Goal: Task Accomplishment & Management: Manage account settings

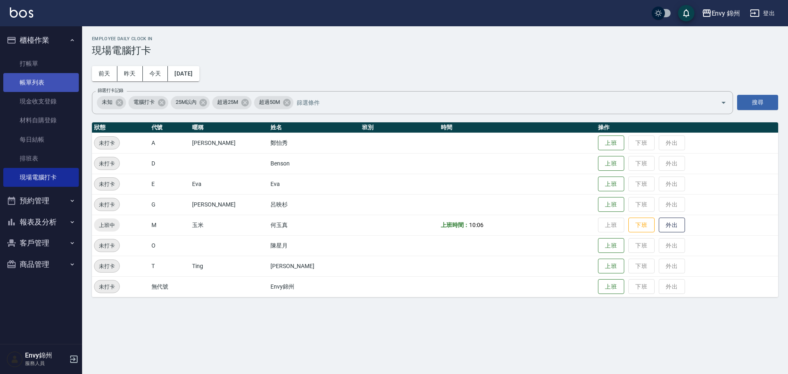
click at [34, 78] on link "帳單列表" at bounding box center [40, 82] width 75 height 19
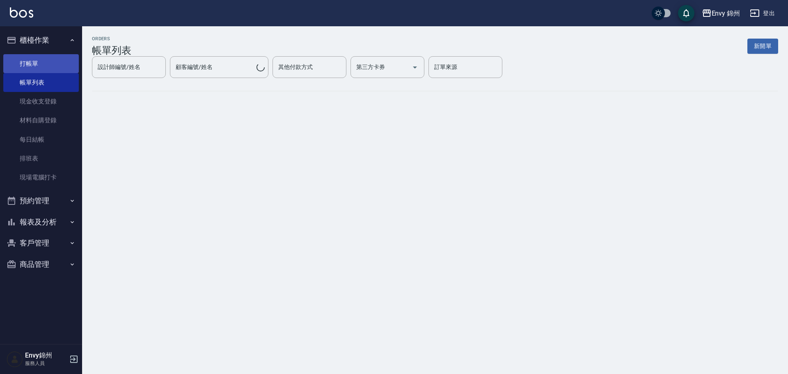
click at [65, 55] on ul "打帳單 帳單列表 現金收支登錄 材料自購登錄 每日結帳 排班表 現場電腦打卡" at bounding box center [40, 120] width 75 height 139
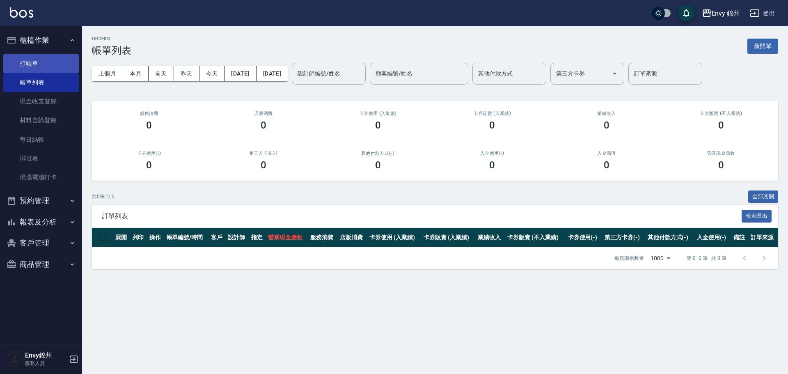
click at [30, 71] on link "打帳單" at bounding box center [40, 63] width 75 height 19
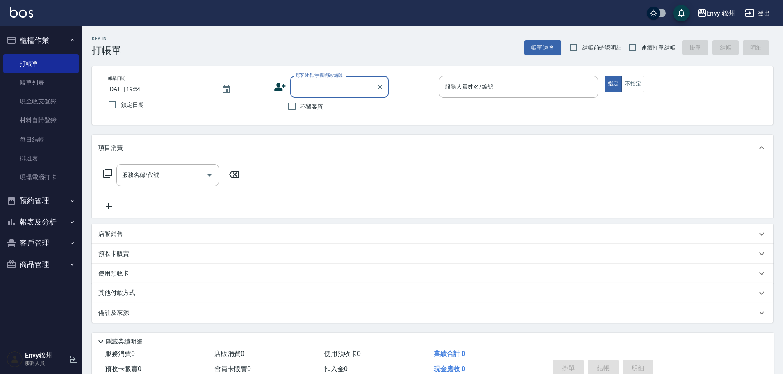
click at [308, 97] on div "顧客姓名/手機號碼/編號" at bounding box center [339, 87] width 98 height 22
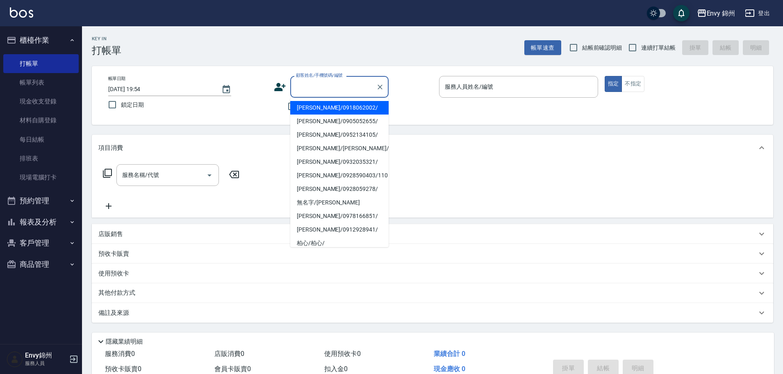
click at [304, 105] on li "王昱雯/0918062002/" at bounding box center [339, 108] width 98 height 14
type input "王昱雯/0918062002/"
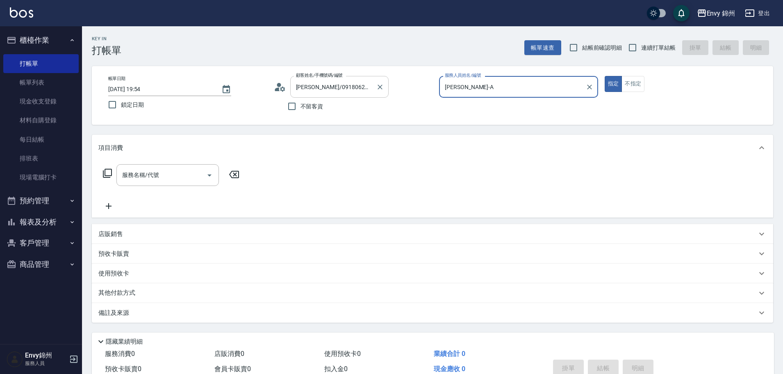
type input "Annie-A"
click at [375, 86] on button "Clear" at bounding box center [379, 86] width 11 height 11
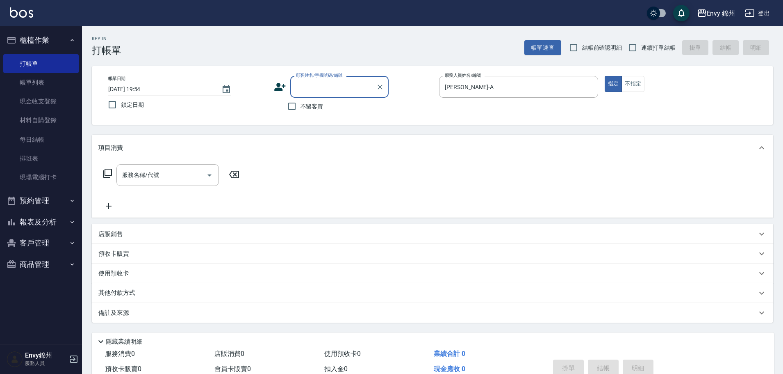
click at [371, 89] on input "顧客姓名/手機號碼/編號" at bounding box center [333, 87] width 79 height 14
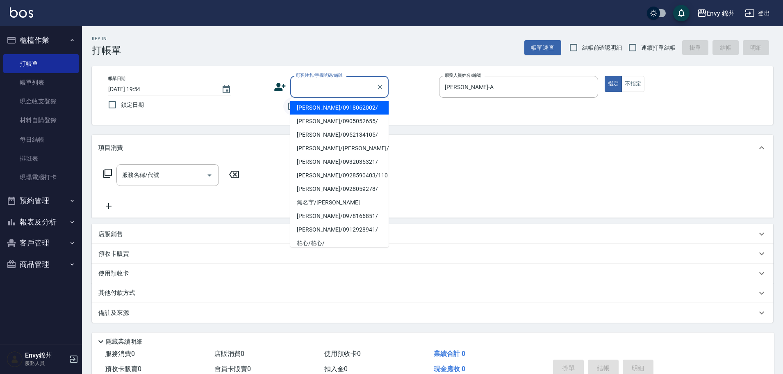
click at [295, 107] on li "王昱雯/0918062002/" at bounding box center [339, 108] width 98 height 14
type input "王昱雯/0918062002/"
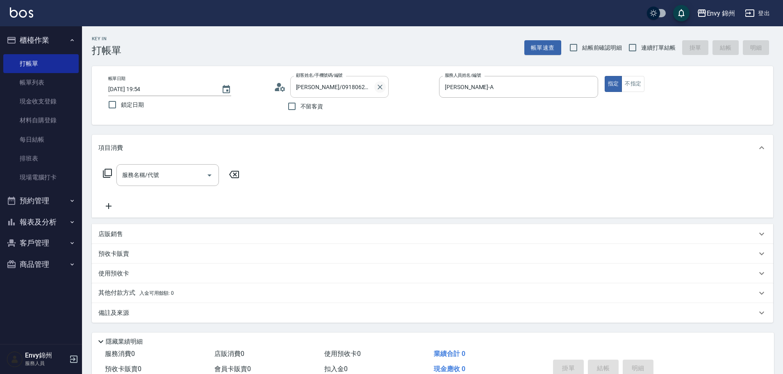
drag, startPoint x: 390, startPoint y: 88, endPoint x: 377, endPoint y: 91, distance: 13.4
click at [390, 89] on div "顧客姓名/手機號碼/編號 王昱雯/0918062002/ 顧客姓名/手機號碼/編號" at bounding box center [353, 87] width 159 height 22
click at [377, 91] on button "Clear" at bounding box center [379, 86] width 11 height 11
click at [288, 105] on input "不留客資" at bounding box center [291, 106] width 17 height 17
checkbox input "true"
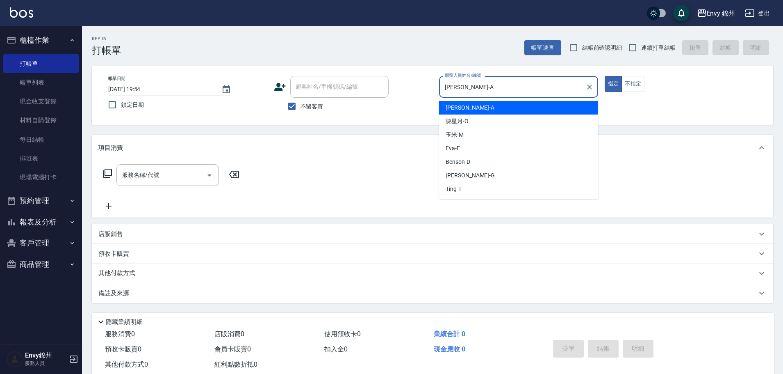
click at [356, 91] on div "帳單日期 2025/10/11 19:54 鎖定日期 顧客姓名/手機號碼/編號 顧客姓名/手機號碼/編號 不留客資 服務人員姓名/編號 Annie-A 服務人…" at bounding box center [433, 95] width 662 height 39
click at [594, 82] on div at bounding box center [589, 87] width 11 height 22
click at [591, 84] on icon "Clear" at bounding box center [590, 87] width 8 height 8
click at [487, 94] on input "服務人員姓名/編號" at bounding box center [519, 87] width 152 height 14
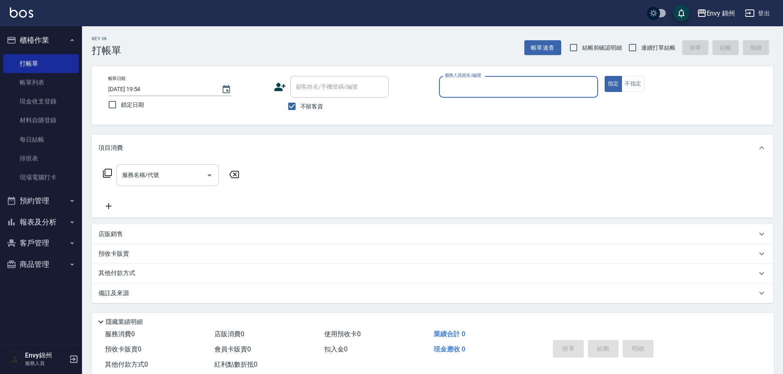
click at [175, 174] on input "服務名稱/代號" at bounding box center [161, 175] width 83 height 14
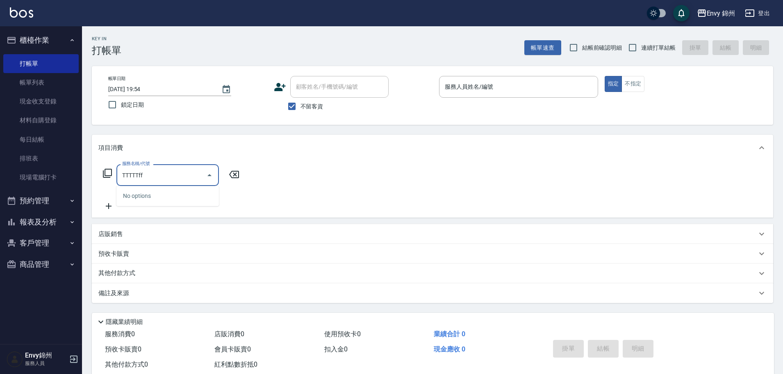
type input "TTTTTfff"
drag, startPoint x: 81, startPoint y: 181, endPoint x: 69, endPoint y: 169, distance: 17.4
click at [62, 176] on div "Envy 錦州 登出 櫃檯作業 打帳單 帳單列表 現金收支登錄 材料自購登錄 每日結帳 排班表 現場電腦打卡 預約管理 預約管理 單日預約紀錄 單週預約紀錄 …" at bounding box center [391, 196] width 783 height 392
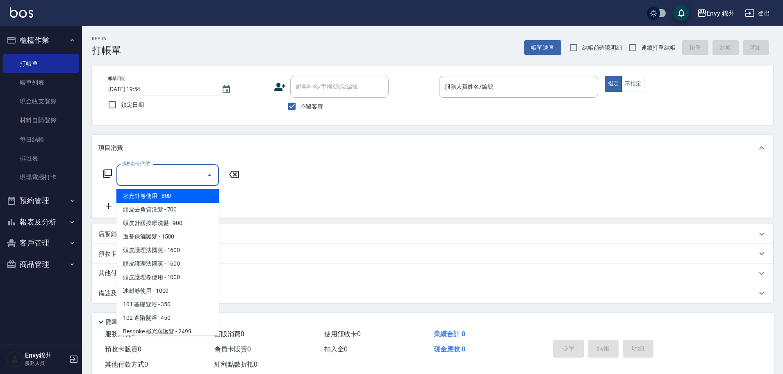
click at [463, 89] on input "服務人員姓名/編號" at bounding box center [519, 87] width 152 height 14
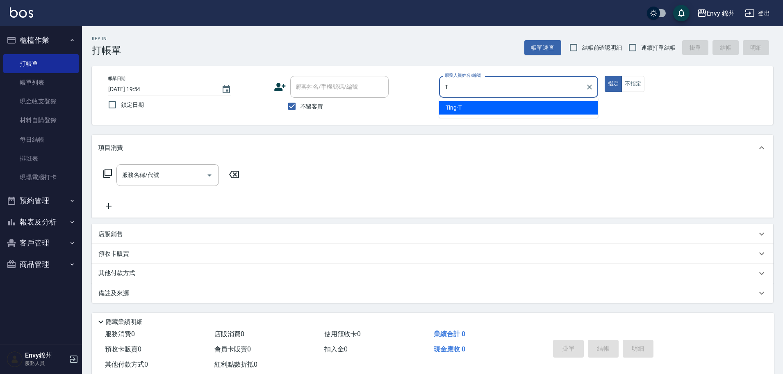
click at [464, 105] on div "Ting -T" at bounding box center [518, 108] width 159 height 14
type input "Ting-T"
drag, startPoint x: 634, startPoint y: 91, endPoint x: 584, endPoint y: 108, distance: 52.8
click at [634, 90] on button "不指定" at bounding box center [633, 84] width 23 height 16
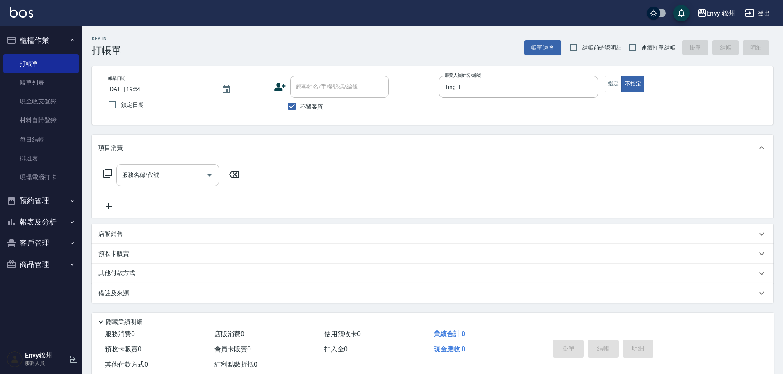
click at [116, 184] on div "服務名稱/代號" at bounding box center [167, 175] width 103 height 22
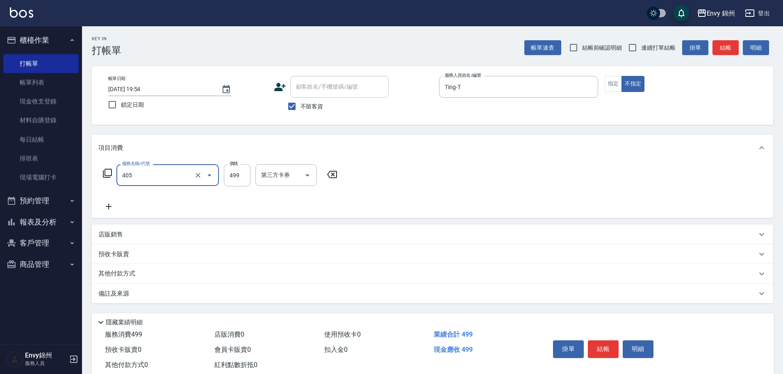
type input "MOYO頭皮clean系列499(405)"
type input "599"
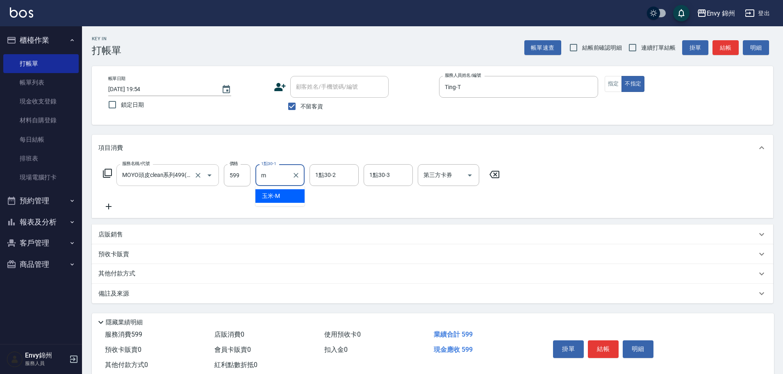
type input "玉米-M"
click at [138, 294] on div "備註及來源" at bounding box center [427, 293] width 659 height 9
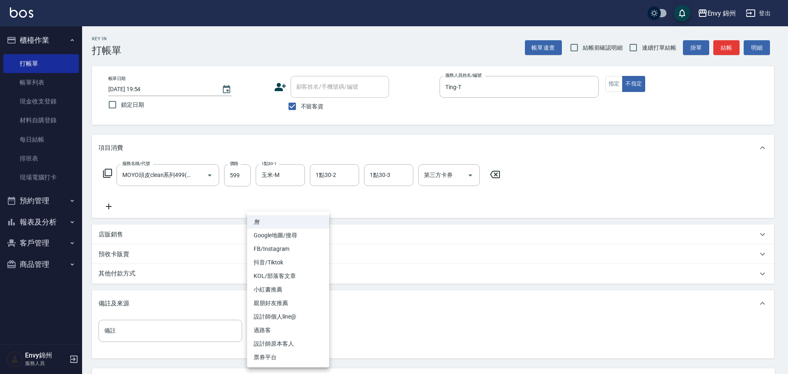
click at [315, 329] on body "Envy 錦州 登出 櫃檯作業 打帳單 帳單列表 現金收支登錄 材料自購登錄 每日結帳 排班表 現場電腦打卡 預約管理 預約管理 單日預約紀錄 單週預約紀錄 …" at bounding box center [394, 223] width 788 height 447
click at [297, 333] on li "過路客" at bounding box center [288, 330] width 82 height 14
type input "過路客"
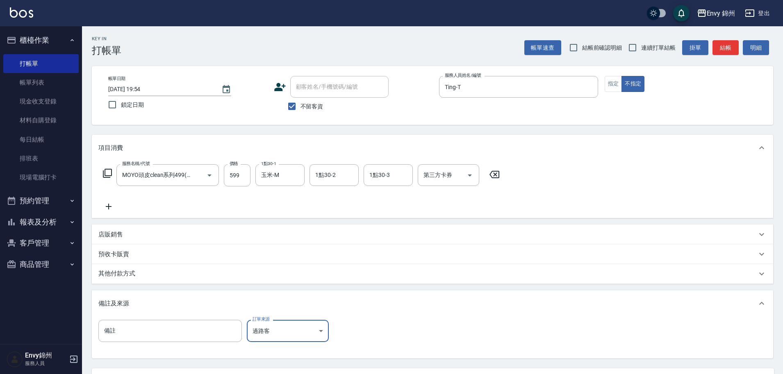
scroll to position [77, 0]
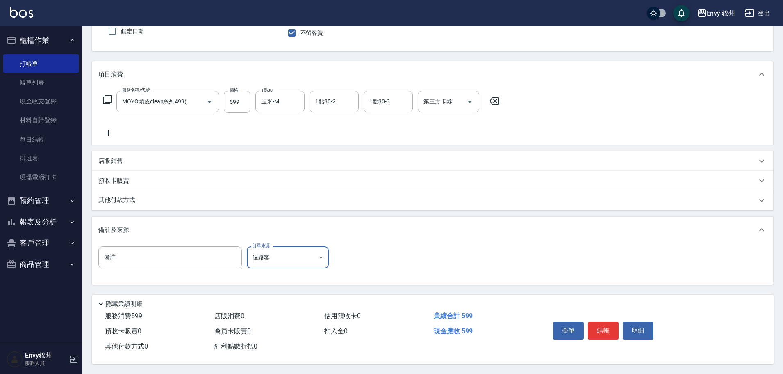
drag, startPoint x: 610, startPoint y: 326, endPoint x: 601, endPoint y: 326, distance: 8.2
click at [609, 326] on button "結帳" at bounding box center [603, 330] width 31 height 17
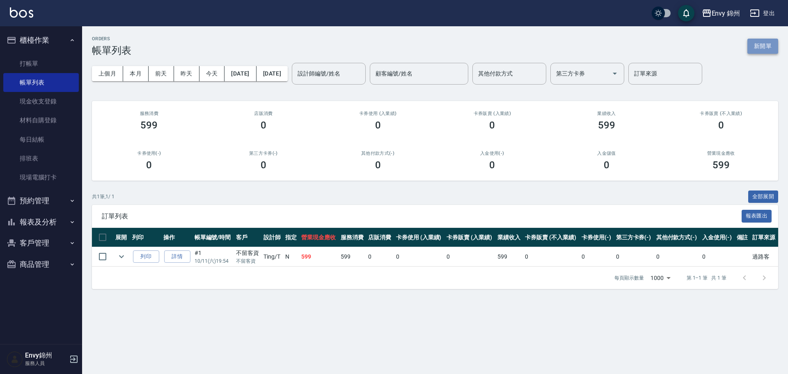
click at [769, 52] on button "新開單" at bounding box center [762, 46] width 31 height 15
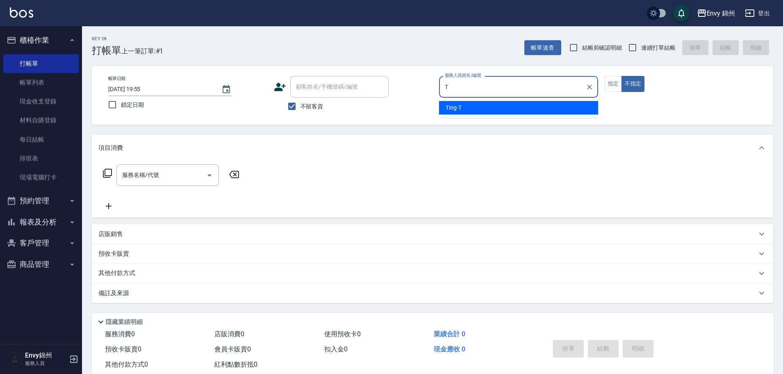
click at [489, 109] on div "Ting -T" at bounding box center [518, 108] width 159 height 14
type input "Ting-T"
click at [158, 177] on input "服務名稱/代號" at bounding box center [161, 175] width 83 height 14
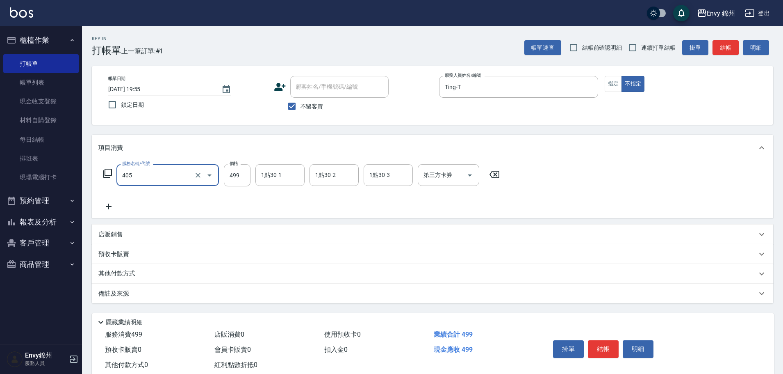
type input "MOYO頭皮clean系列499(405)"
type input "599"
click at [152, 290] on div "備註及來源" at bounding box center [427, 293] width 659 height 9
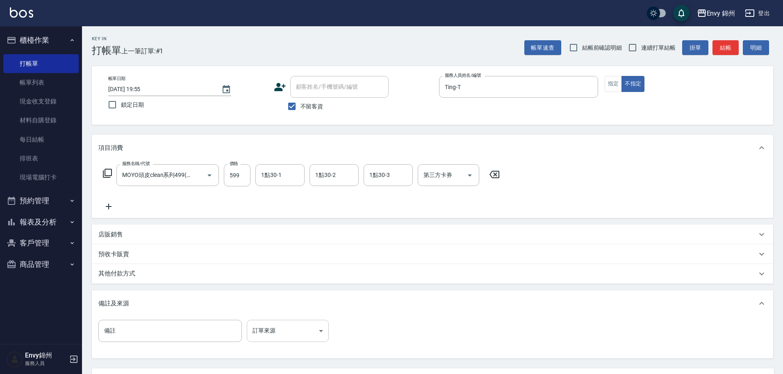
click at [282, 326] on body "Envy 錦州 登出 櫃檯作業 打帳單 帳單列表 現金收支登錄 材料自購登錄 每日結帳 排班表 現場電腦打卡 預約管理 預約管理 單日預約紀錄 單週預約紀錄 …" at bounding box center [391, 223] width 783 height 447
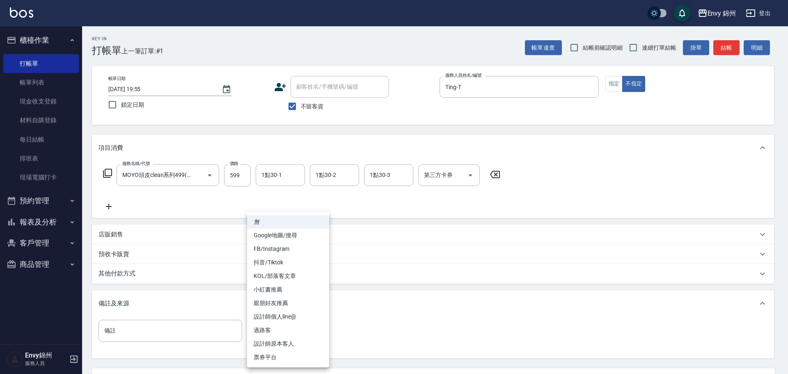
click at [288, 326] on li "過路客" at bounding box center [288, 330] width 82 height 14
type input "過路客"
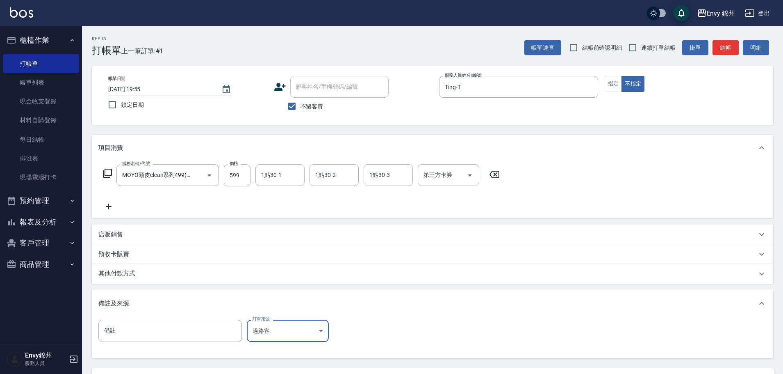
scroll to position [77, 0]
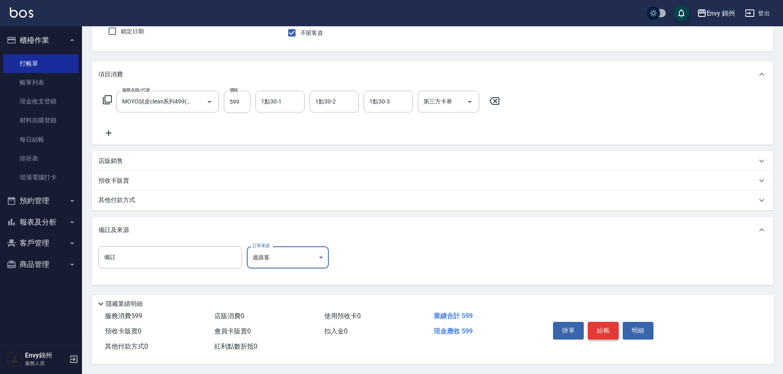
click at [614, 328] on button "結帳" at bounding box center [603, 330] width 31 height 17
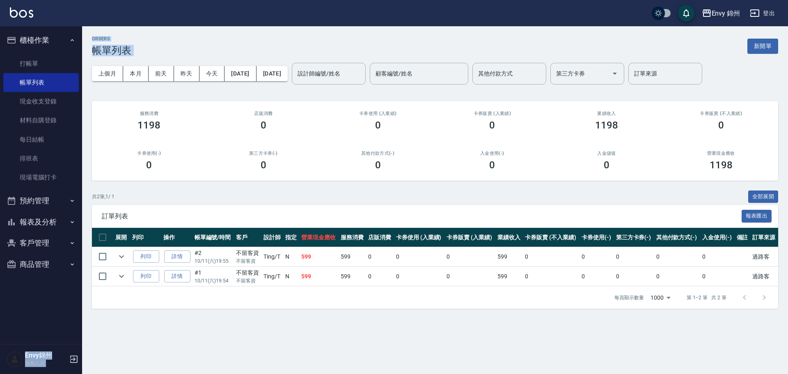
drag, startPoint x: 746, startPoint y: 24, endPoint x: 755, endPoint y: 37, distance: 15.5
click at [754, 37] on div "Envy 錦州 登出 櫃檯作業 打帳單 帳單列表 現金收支登錄 材料自購登錄 每日結帳 排班表 現場電腦打卡 預約管理 預約管理 單日預約紀錄 單週預約紀錄 …" at bounding box center [394, 187] width 788 height 374
click at [755, 37] on div "ORDERS 帳單列表 新開單" at bounding box center [435, 46] width 686 height 20
click at [755, 42] on button "新開單" at bounding box center [762, 46] width 31 height 15
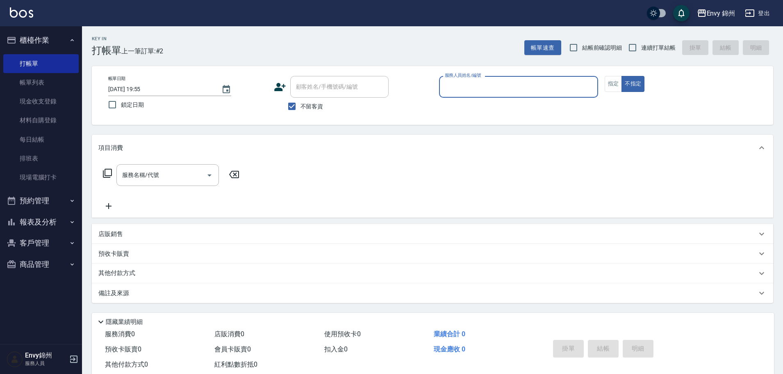
click at [307, 109] on span "不留客資" at bounding box center [312, 106] width 23 height 9
click at [301, 109] on input "不留客資" at bounding box center [291, 106] width 17 height 17
checkbox input "false"
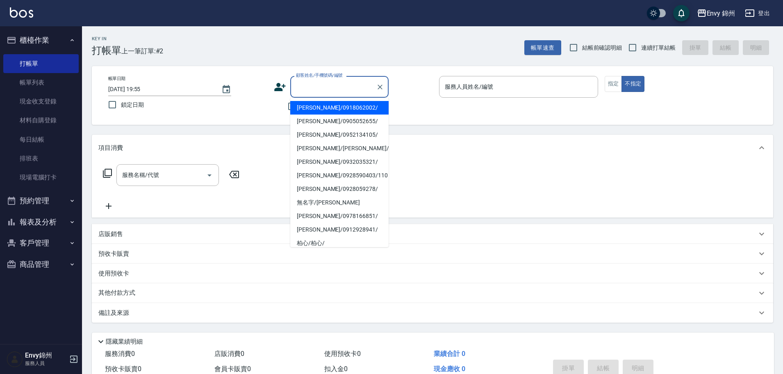
click at [311, 88] on input "顧客姓名/手機號碼/編號" at bounding box center [333, 87] width 79 height 14
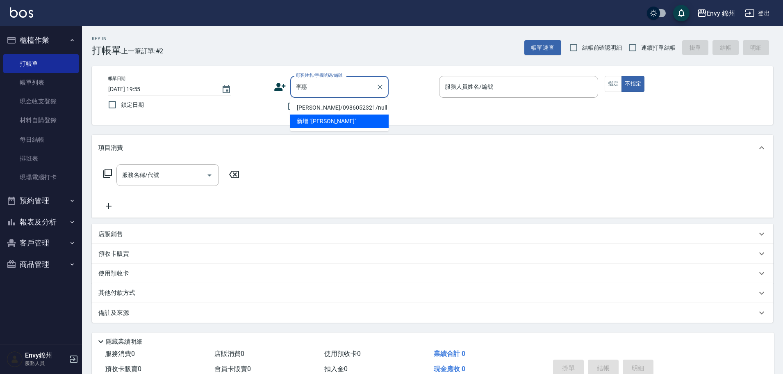
type input "李惠"
click at [275, 91] on icon at bounding box center [280, 87] width 12 height 12
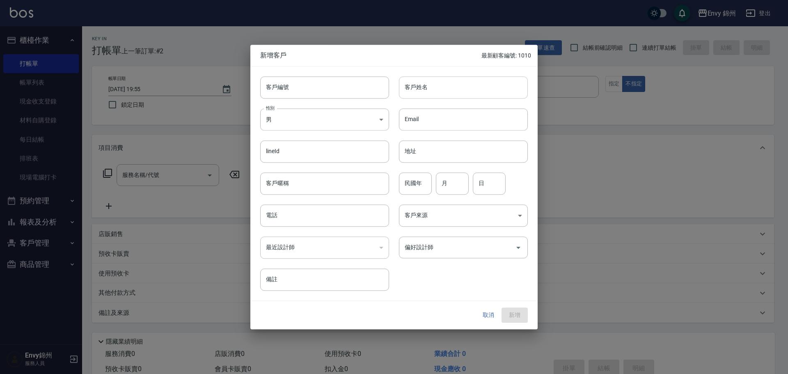
click at [447, 83] on input "客戶姓名" at bounding box center [463, 87] width 129 height 22
paste input "李惠"
type input "李惠淳"
click at [304, 116] on body "Envy 錦州 登出 櫃檯作業 打帳單 帳單列表 現金收支登錄 材料自購登錄 每日結帳 排班表 現場電腦打卡 預約管理 預約管理 單日預約紀錄 單週預約紀錄 …" at bounding box center [394, 205] width 788 height 411
click at [299, 167] on li "女" at bounding box center [324, 168] width 129 height 14
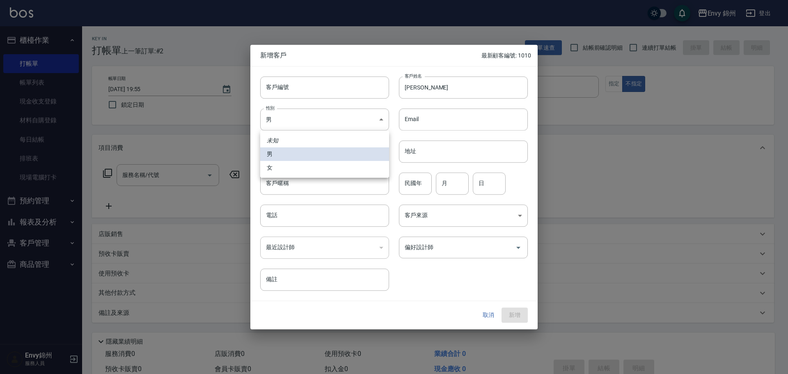
type input "[DEMOGRAPHIC_DATA]"
click at [288, 217] on input "電話" at bounding box center [324, 215] width 129 height 22
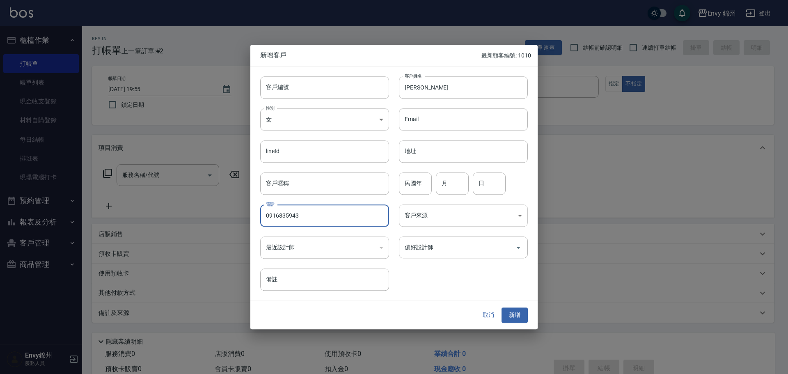
type input "0916835943"
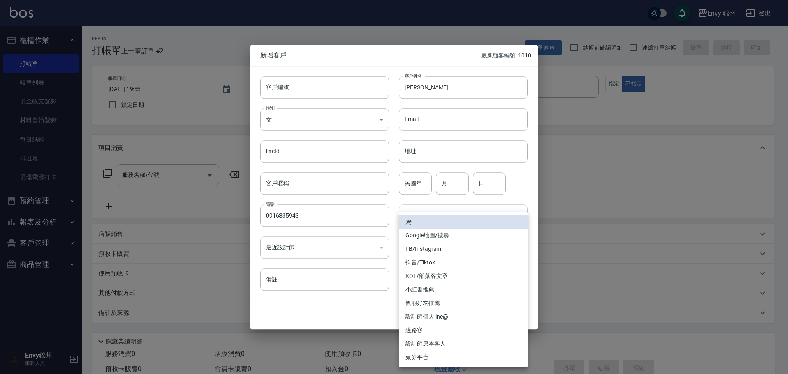
click at [441, 219] on body "Envy 錦州 登出 櫃檯作業 打帳單 帳單列表 現金收支登錄 材料自購登錄 每日結帳 排班表 現場電腦打卡 預約管理 預約管理 單日預約紀錄 單週預約紀錄 …" at bounding box center [394, 205] width 788 height 411
click at [422, 342] on li "設計師原本客人" at bounding box center [463, 344] width 129 height 14
type input "設計師原本客人"
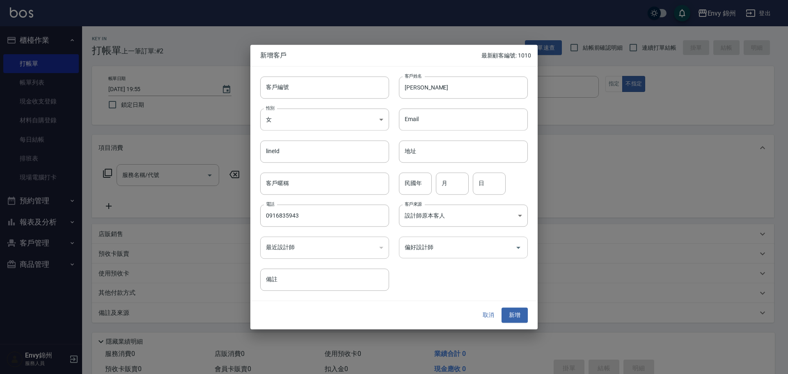
click at [445, 249] on input "偏好設計師" at bounding box center [456, 247] width 109 height 14
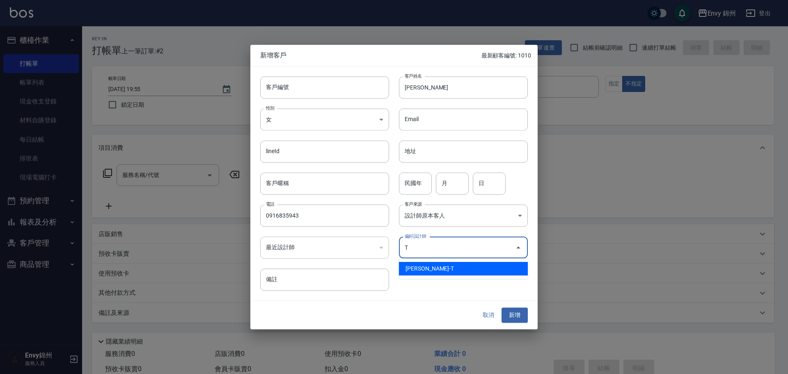
click at [435, 271] on li "潘昀廷-T" at bounding box center [463, 269] width 129 height 14
type input "[PERSON_NAME]"
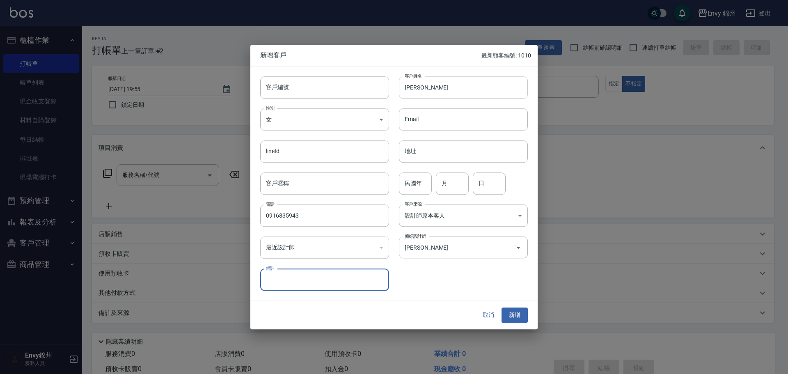
click at [454, 87] on input "李惠淳" at bounding box center [463, 87] width 129 height 22
click at [516, 309] on button "新增" at bounding box center [514, 315] width 26 height 15
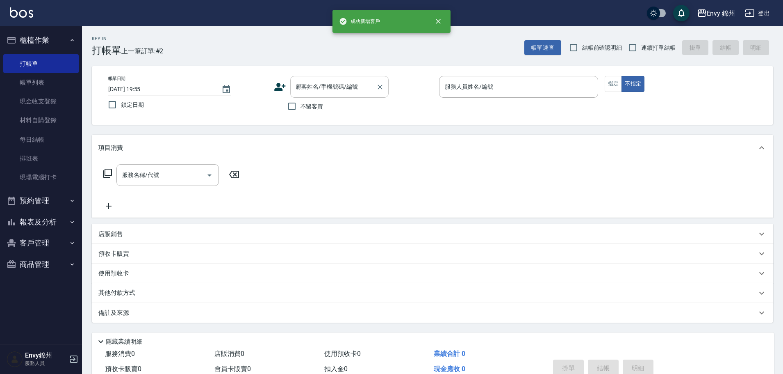
click at [364, 93] on input "顧客姓名/手機號碼/編號" at bounding box center [333, 87] width 79 height 14
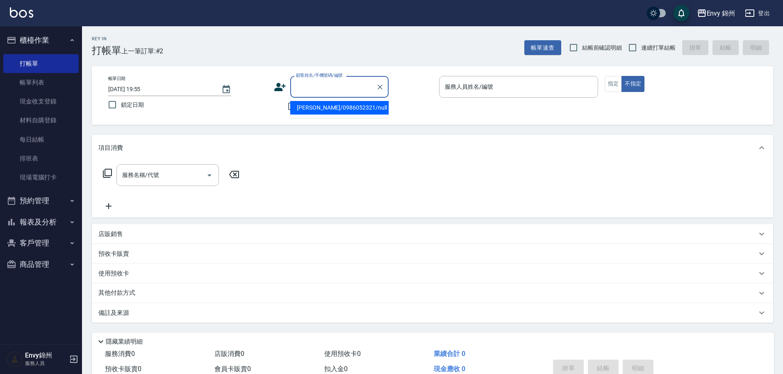
paste input "李惠淳"
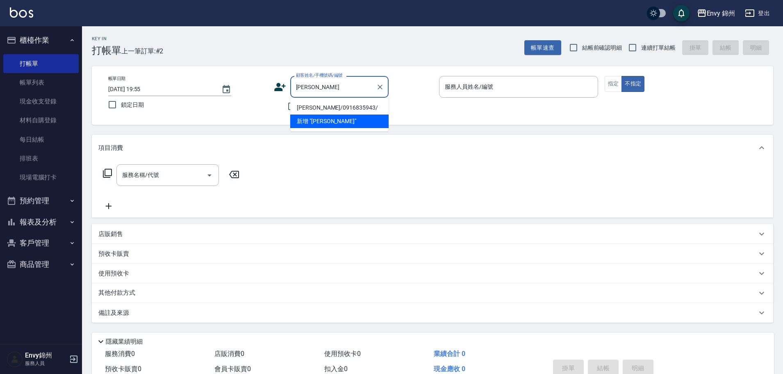
click at [318, 109] on li "李惠淳/0916835943/" at bounding box center [339, 108] width 98 height 14
type input "李惠淳/0916835943/"
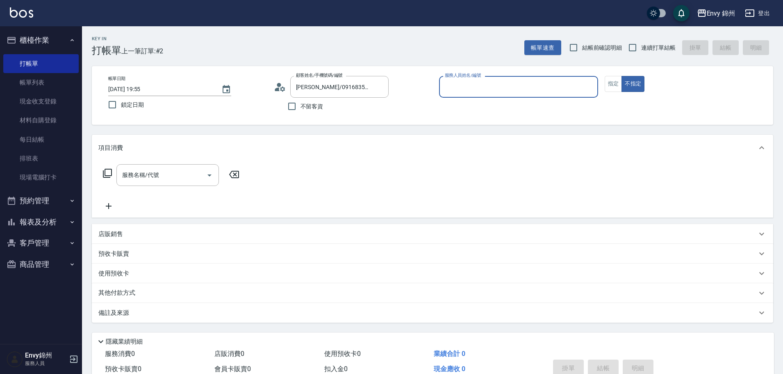
type input "Ting-T"
click at [157, 181] on input "服務名稱/代號" at bounding box center [161, 175] width 83 height 14
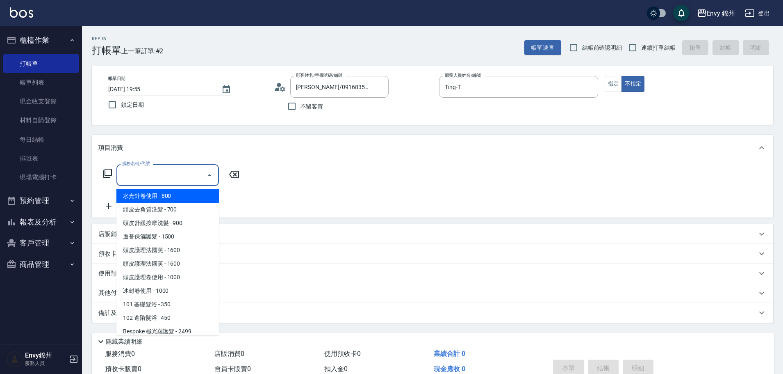
type input "4"
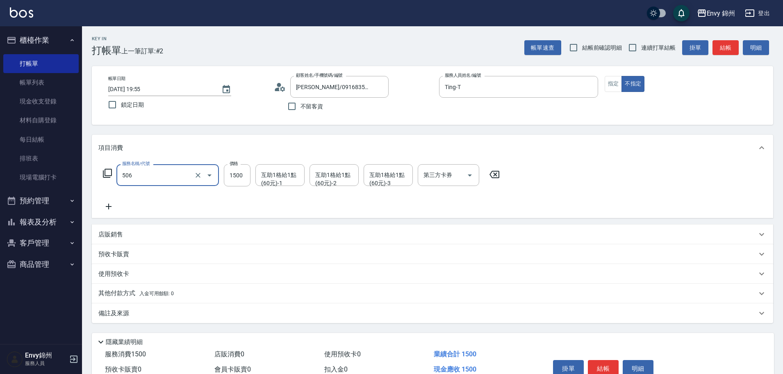
type input "506 縮毛矯正 (506)"
type input "1480"
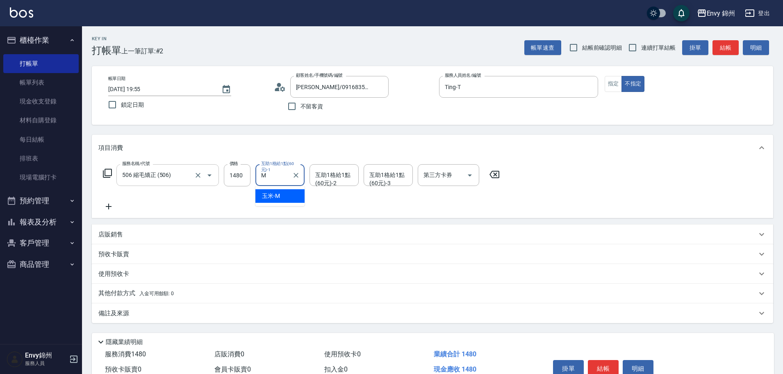
type input "玉米-M"
click at [106, 203] on icon at bounding box center [108, 206] width 21 height 10
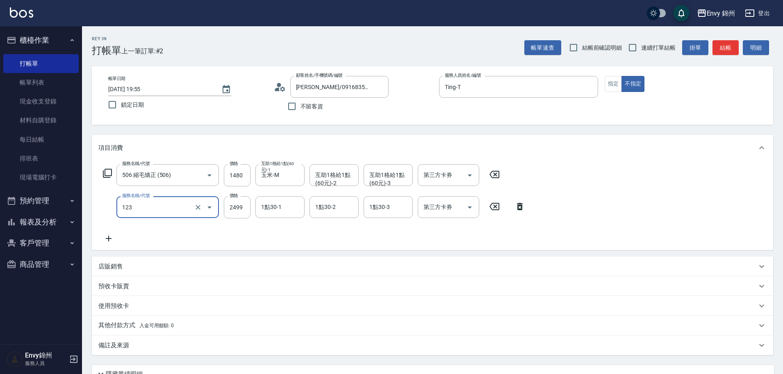
type input "Bespoke 極光蘊護髮(123)"
type input "1800"
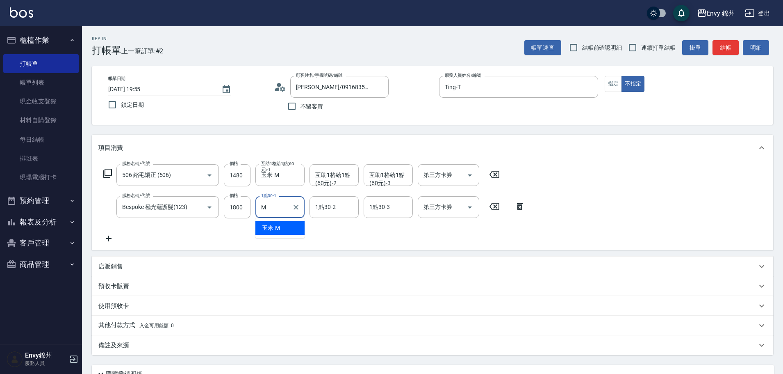
type input "玉米-M"
click at [130, 344] on div "備註及來源" at bounding box center [427, 345] width 659 height 9
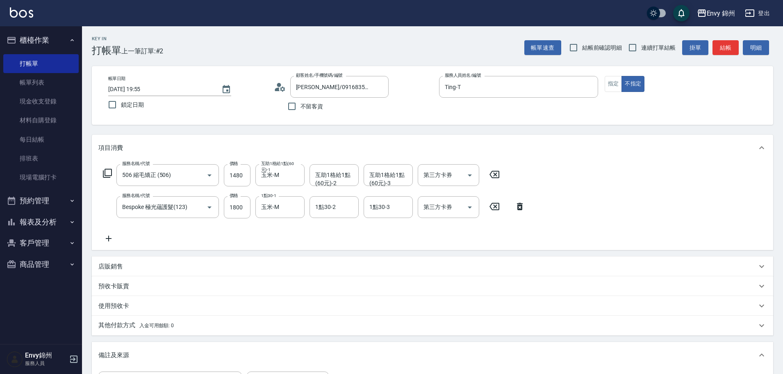
scroll to position [129, 0]
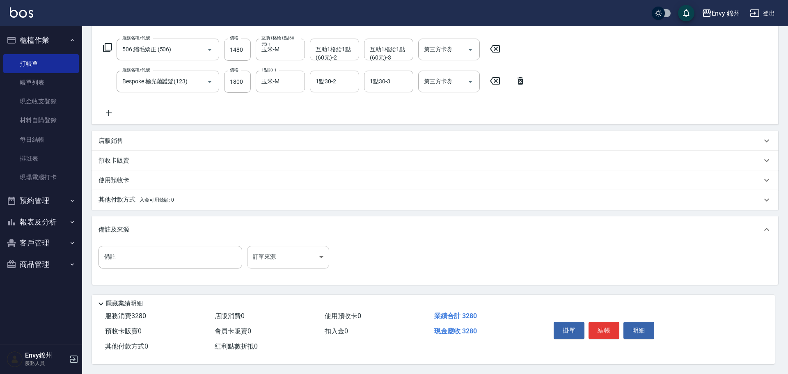
click at [303, 257] on body "Envy 錦州 登出 櫃檯作業 打帳單 帳單列表 現金收支登錄 材料自購登錄 每日結帳 排班表 現場電腦打卡 預約管理 預約管理 單日預約紀錄 單週預約紀錄 …" at bounding box center [394, 123] width 788 height 499
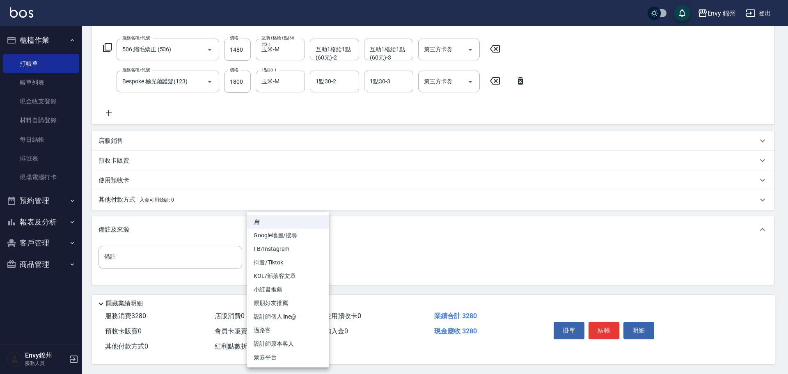
click at [288, 347] on li "設計師原本客人" at bounding box center [288, 344] width 82 height 14
type input "設計師原本客人"
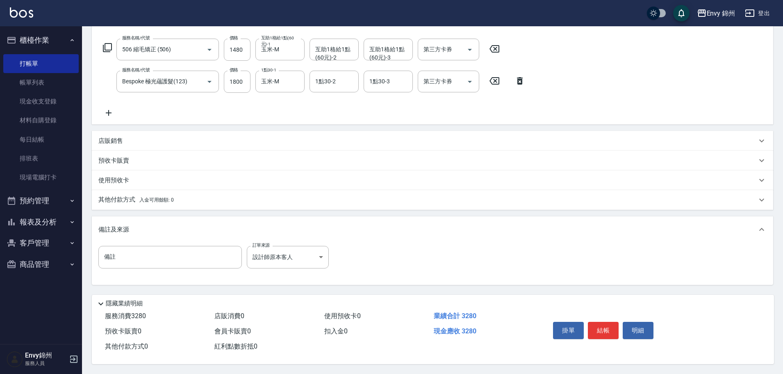
click at [112, 177] on p "使用預收卡" at bounding box center [113, 180] width 31 height 9
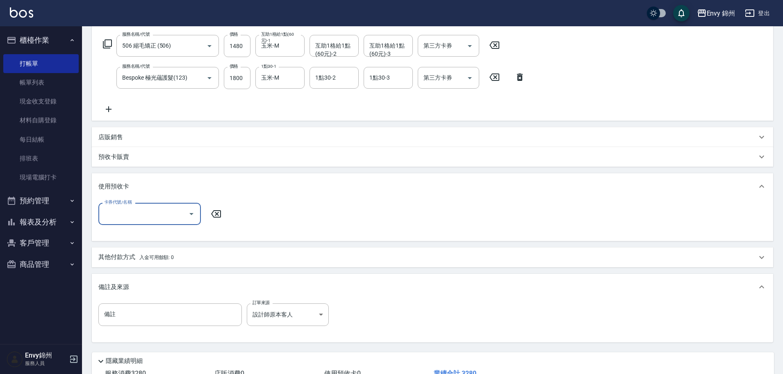
scroll to position [0, 0]
click at [126, 186] on p "使用預收卡" at bounding box center [113, 186] width 31 height 9
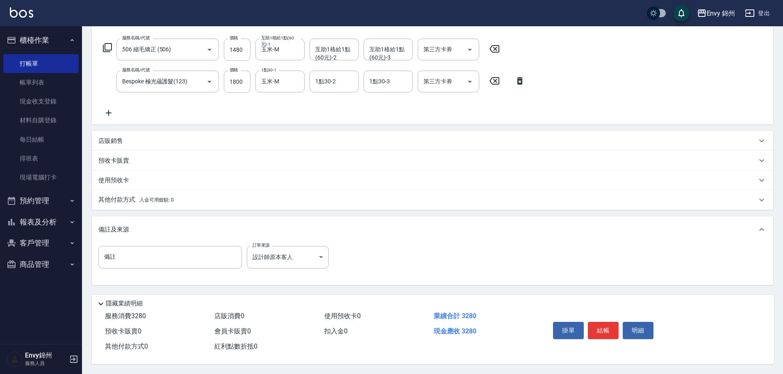
click at [119, 190] on div "其他付款方式 入金可用餘額: 0" at bounding box center [433, 200] width 682 height 20
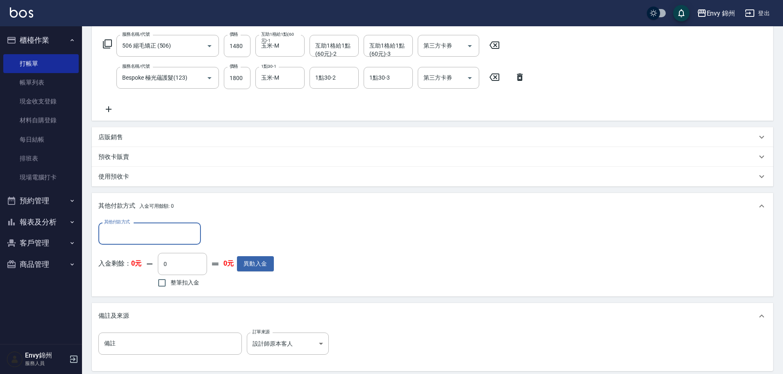
click at [123, 228] on input "其他付款方式" at bounding box center [149, 233] width 95 height 14
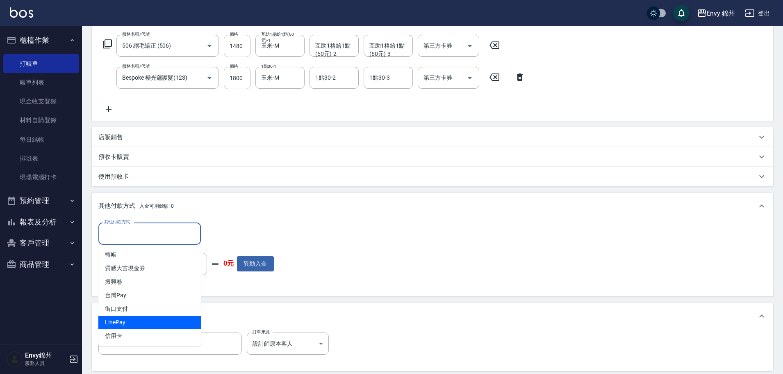
click at [136, 333] on span "信用卡" at bounding box center [149, 336] width 103 height 14
type input "信用卡"
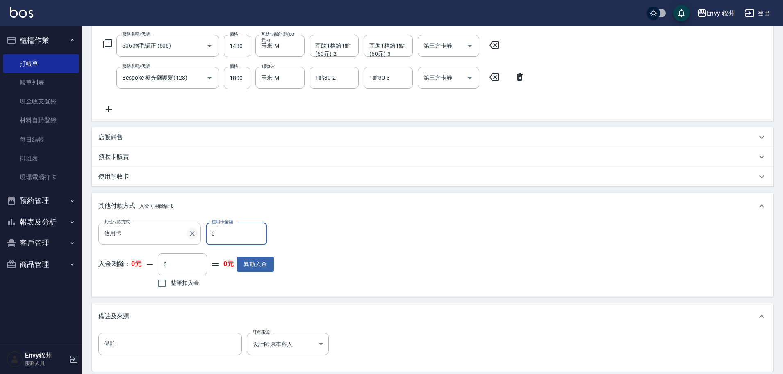
drag, startPoint x: 218, startPoint y: 236, endPoint x: 194, endPoint y: 236, distance: 24.2
click at [194, 236] on div "其他付款方式 信用卡 其他付款方式 信用卡金額 0 信用卡金額" at bounding box center [186, 233] width 176 height 22
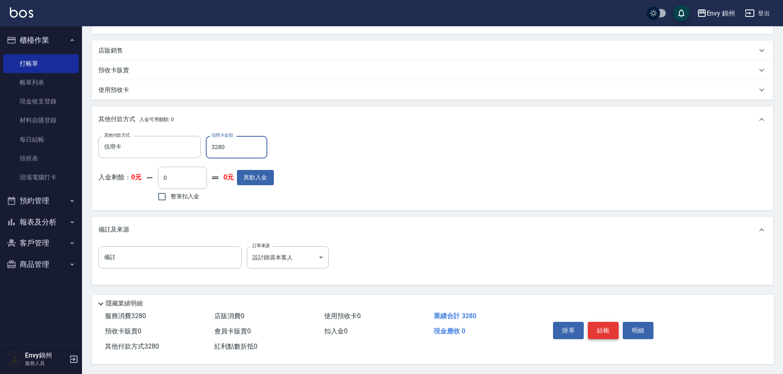
type input "3280"
click at [604, 329] on button "結帳" at bounding box center [603, 330] width 31 height 17
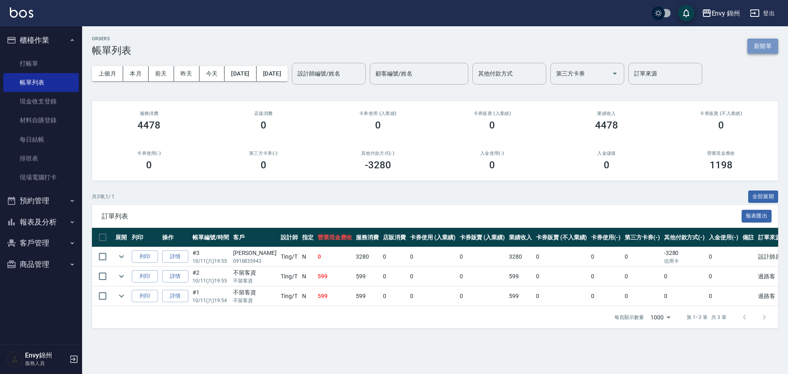
click at [752, 46] on button "新開單" at bounding box center [762, 46] width 31 height 15
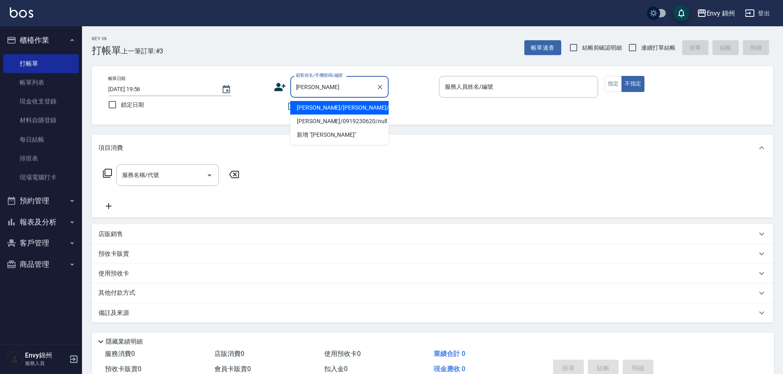
type input "黃秀凌/黃秀凌/"
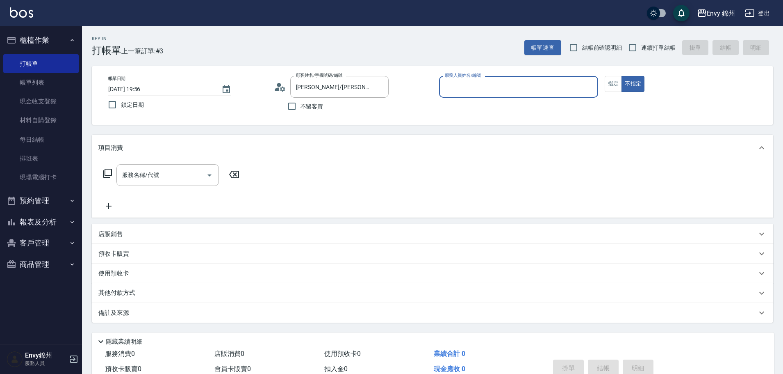
type input "Annie-A"
click at [179, 178] on input "服務名稱/代號" at bounding box center [161, 175] width 83 height 14
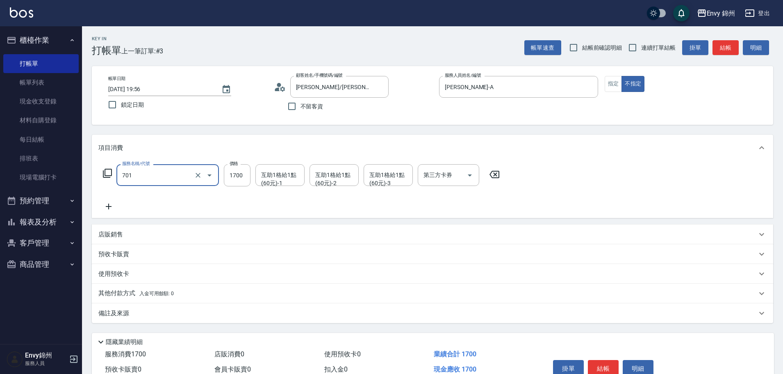
type input "701 染髮(701)"
type input "2500"
click at [110, 208] on icon at bounding box center [108, 206] width 21 height 10
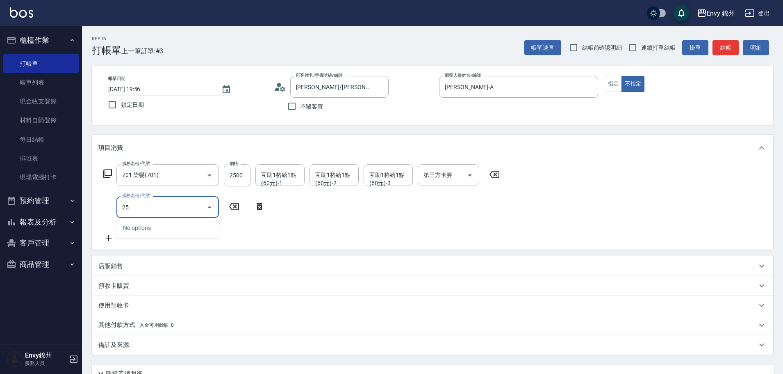
type input "2"
type input "731 漂髮(731)"
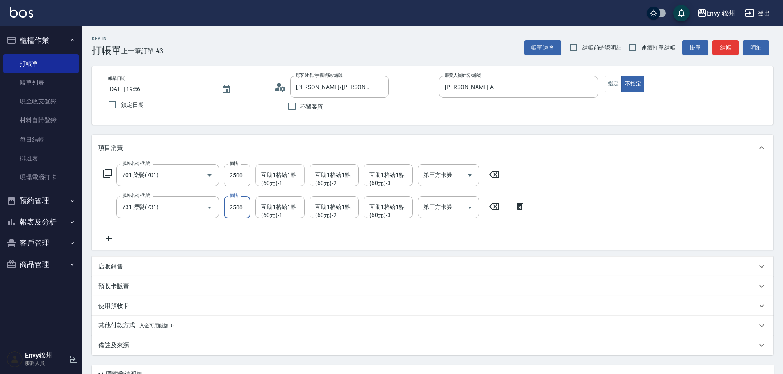
type input "2500"
click at [294, 173] on div "互助1格給1點(60元)-1 互助1格給1點(60元)-1" at bounding box center [280, 175] width 49 height 22
click at [291, 198] on div "玉米 -M" at bounding box center [280, 196] width 49 height 14
click at [283, 215] on div "互助1格給1點(60元)-1" at bounding box center [280, 207] width 49 height 22
type input "玉米-M"
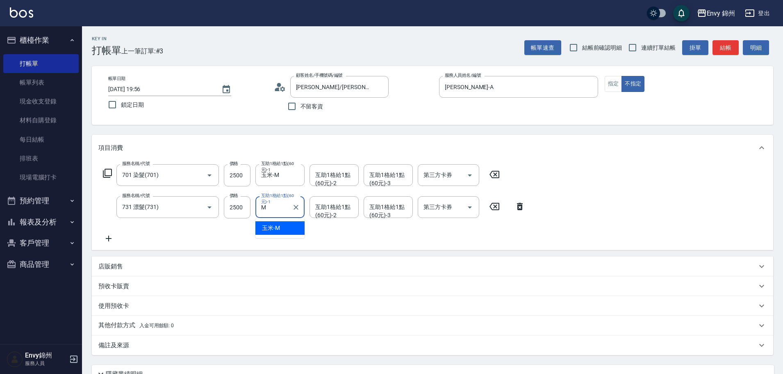
click at [283, 228] on div "玉米 -M" at bounding box center [280, 228] width 49 height 14
type input "玉米-M"
click at [116, 237] on icon at bounding box center [108, 238] width 21 height 10
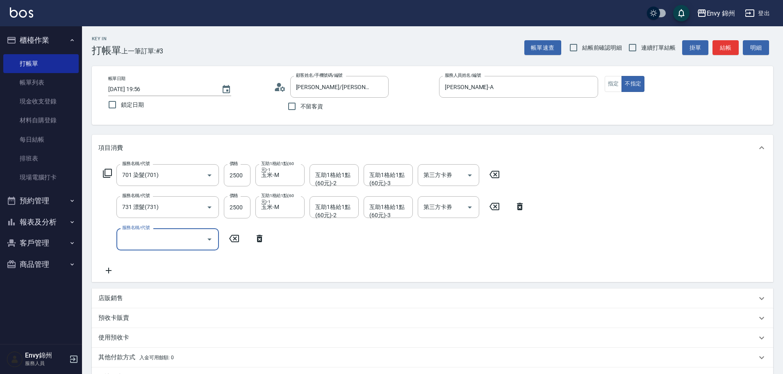
click at [128, 237] on input "服務名稱/代號" at bounding box center [161, 239] width 83 height 14
type input "Bespoke 極光蘊護髮(123)"
type input "2600"
click at [137, 352] on div "其他付款方式 入金可用餘額: 0" at bounding box center [433, 358] width 682 height 20
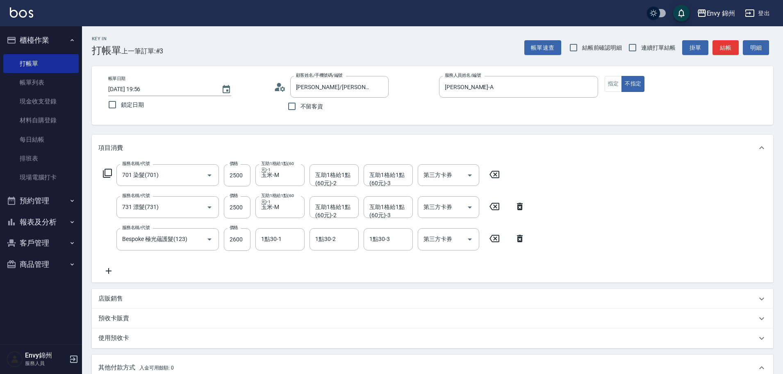
scroll to position [164, 0]
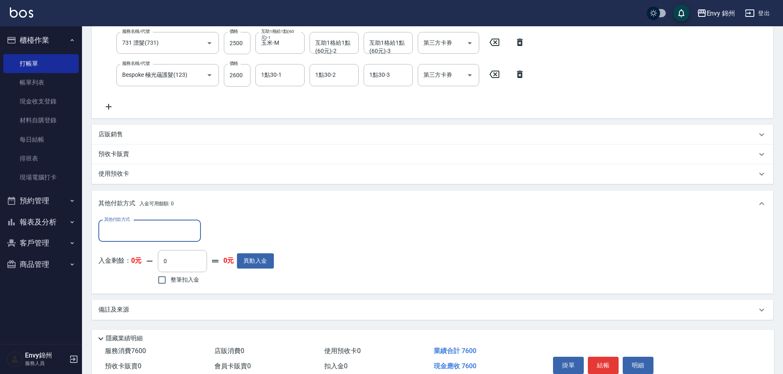
click at [165, 227] on input "其他付款方式" at bounding box center [149, 231] width 95 height 14
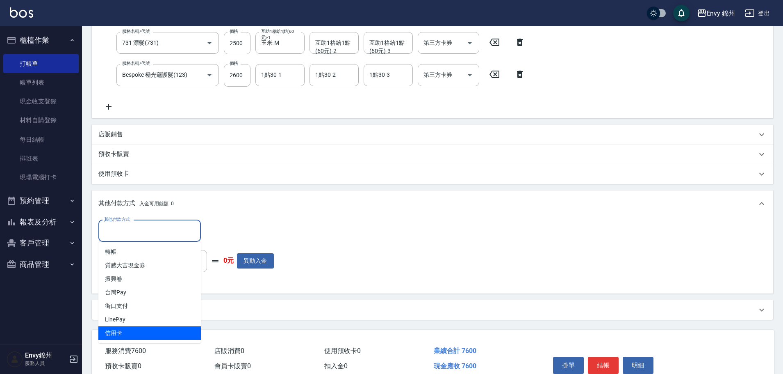
click at [138, 330] on span "信用卡" at bounding box center [149, 333] width 103 height 14
type input "信用卡"
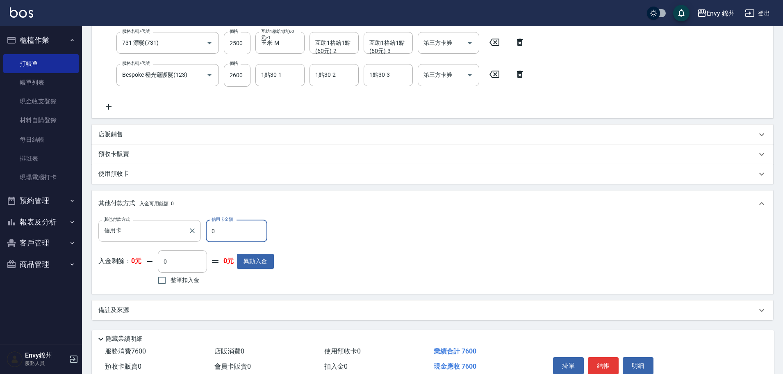
drag, startPoint x: 220, startPoint y: 237, endPoint x: 200, endPoint y: 236, distance: 19.7
click at [203, 237] on div "其他付款方式 信用卡 其他付款方式 信用卡金額 0 信用卡金額" at bounding box center [186, 231] width 176 height 22
type input "7600"
click at [201, 321] on div "Key In 打帳單 上一筆訂單:#3 帳單速查 結帳前確認明細 連續打單結帳 掛單 結帳 明細 帳單日期 2025/10/11 19:56 鎖定日期 顧客姓…" at bounding box center [432, 135] width 701 height 547
click at [224, 307] on div "備註及來源" at bounding box center [427, 310] width 659 height 9
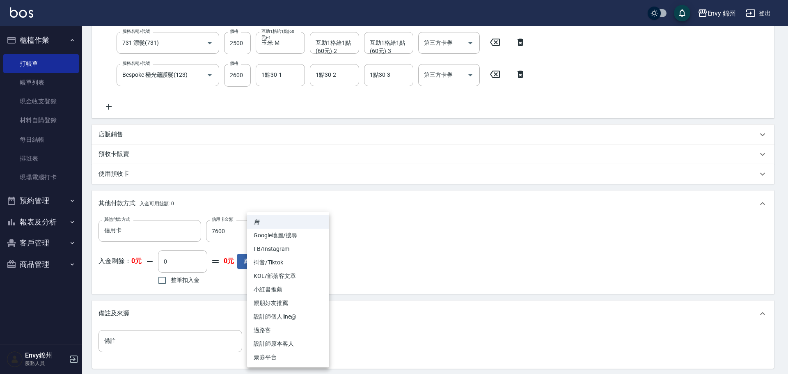
click at [294, 342] on body "Envy 錦州 登出 櫃檯作業 打帳單 帳單列表 現金收支登錄 材料自購登錄 每日結帳 排班表 現場電腦打卡 預約管理 預約管理 單日預約紀錄 單週預約紀錄 …" at bounding box center [394, 146] width 788 height 621
click at [284, 342] on li "設計師原本客人" at bounding box center [288, 344] width 82 height 14
type input "設計師原本客人"
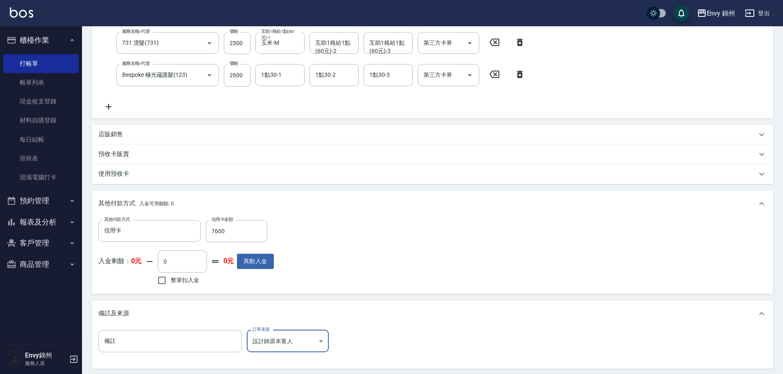
scroll to position [246, 0]
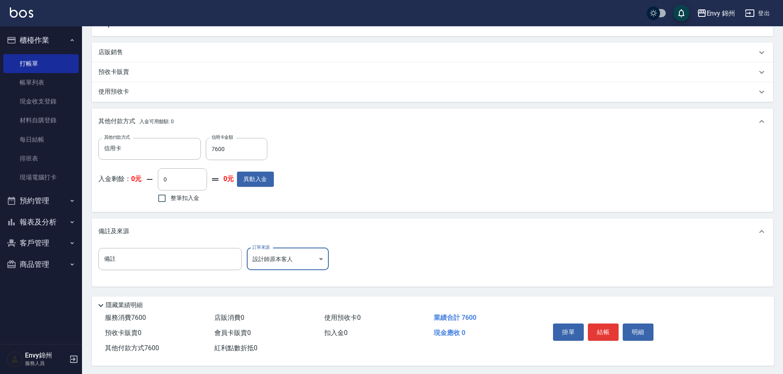
click at [595, 322] on div "掛單 結帳 明細" at bounding box center [603, 333] width 107 height 26
click at [602, 329] on button "結帳" at bounding box center [603, 331] width 31 height 17
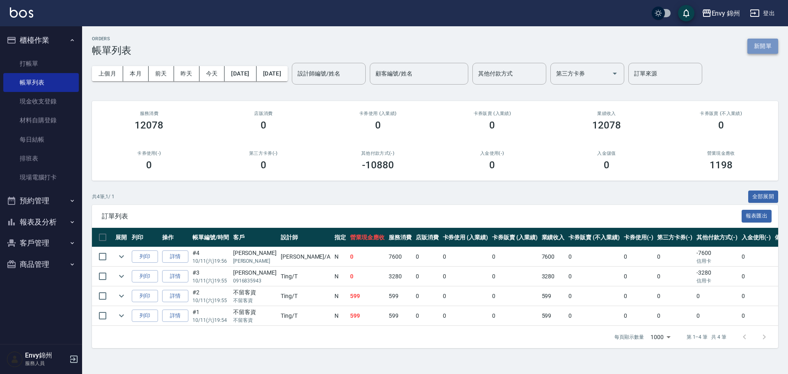
click at [762, 39] on button "新開單" at bounding box center [762, 46] width 31 height 15
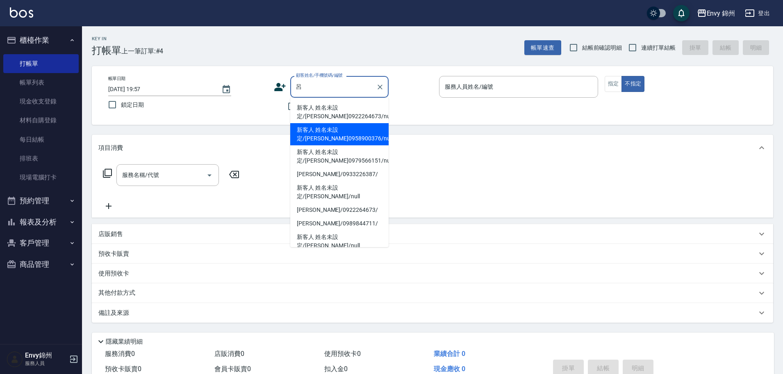
type input "新客人 姓名未設定/呂靜宜0958900376/null"
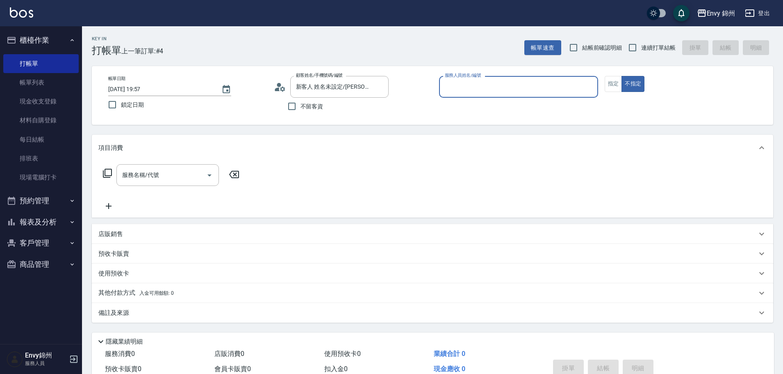
click at [277, 89] on icon at bounding box center [277, 89] width 5 height 4
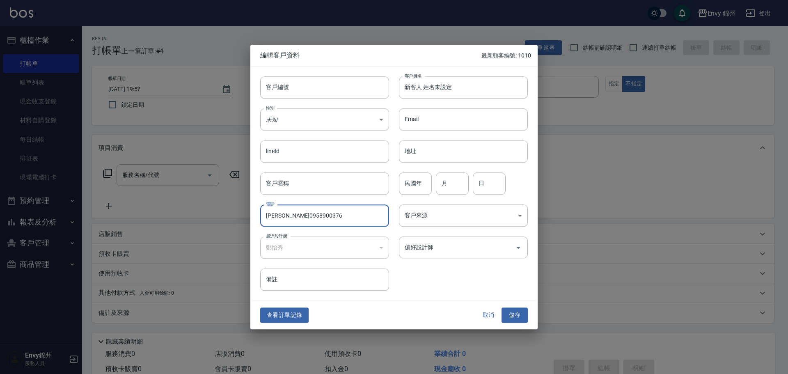
drag, startPoint x: 282, startPoint y: 212, endPoint x: 234, endPoint y: 216, distance: 47.7
click at [234, 216] on div "編輯客戶資料 最新顧客編號: 1010 客戶編號 客戶編號 客戶姓名 新客人 姓名未設定 客戶姓名 性別 未知 UNKNOWN 性別 Email Email …" at bounding box center [394, 187] width 788 height 374
click at [288, 218] on input "呂靜宜0958900376" at bounding box center [324, 215] width 129 height 22
drag, startPoint x: 281, startPoint y: 215, endPoint x: 253, endPoint y: 217, distance: 27.6
click at [253, 217] on div "電話 呂靜宜0958900376 電話" at bounding box center [319, 210] width 139 height 32
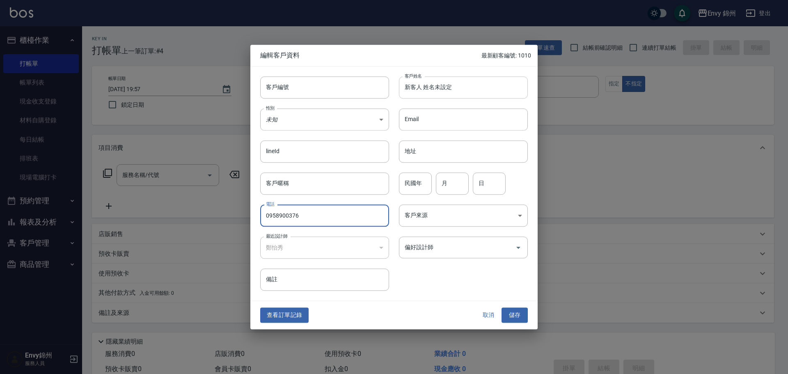
type input "0958900376"
click at [436, 90] on input "新客人 姓名未設定" at bounding box center [463, 87] width 129 height 22
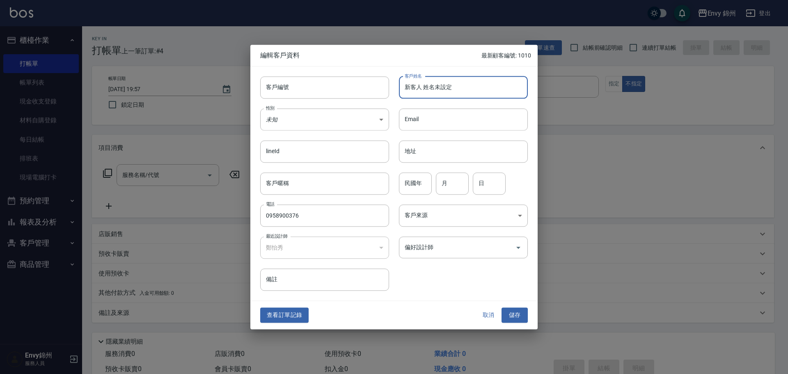
paste input "呂靜宜"
type input "呂靜宜"
click at [311, 125] on body "Envy 錦州 登出 櫃檯作業 打帳單 帳單列表 現金收支登錄 材料自購登錄 每日結帳 排班表 現場電腦打卡 預約管理 預約管理 單日預約紀錄 單週預約紀錄 …" at bounding box center [394, 205] width 788 height 411
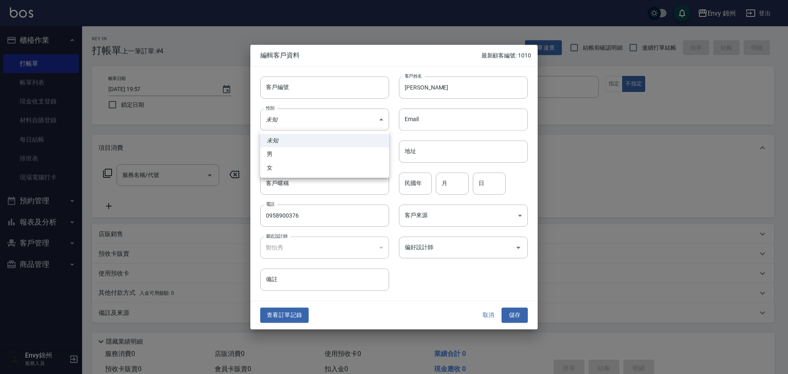
click at [297, 171] on li "女" at bounding box center [324, 168] width 129 height 14
type input "[DEMOGRAPHIC_DATA]"
click at [438, 238] on div "偏好設計師 偏好設計師" at bounding box center [458, 242] width 139 height 32
click at [442, 215] on body "Envy 錦州 登出 櫃檯作業 打帳單 帳單列表 現金收支登錄 材料自購登錄 每日結帳 排班表 現場電腦打卡 預約管理 預約管理 單日預約紀錄 單週預約紀錄 …" at bounding box center [394, 205] width 788 height 411
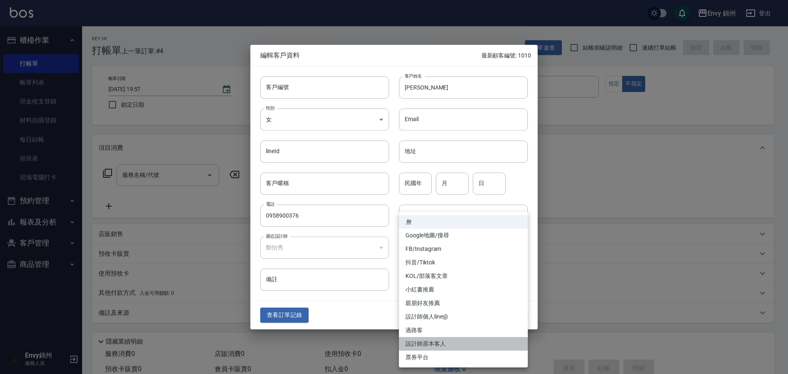
drag, startPoint x: 439, startPoint y: 343, endPoint x: 440, endPoint y: 313, distance: 29.9
click at [439, 343] on li "設計師原本客人" at bounding box center [463, 344] width 129 height 14
type input "設計師原本客人"
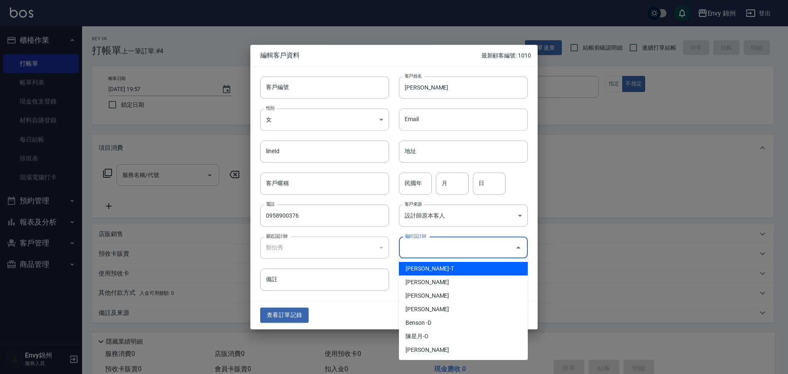
click at [439, 248] on input "偏好設計師" at bounding box center [456, 247] width 109 height 14
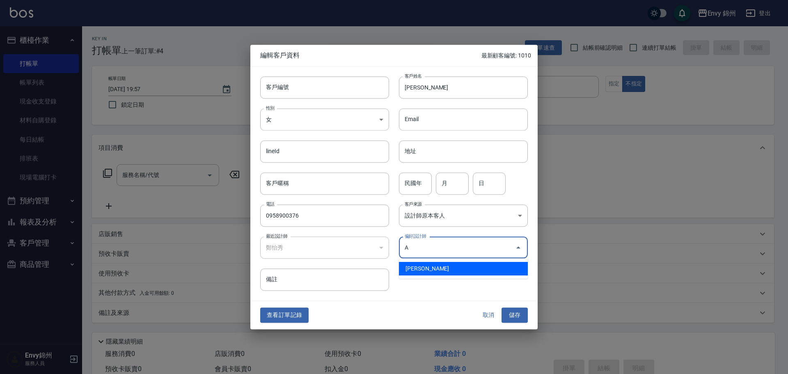
click at [430, 268] on li "鄭怡秀-A" at bounding box center [463, 269] width 129 height 14
type input "鄭怡秀"
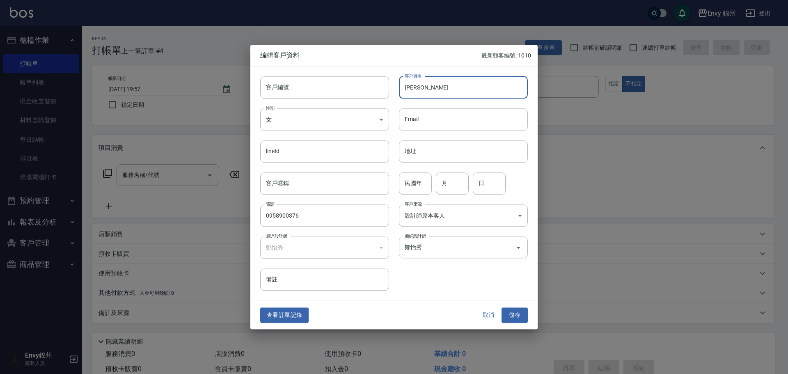
click at [443, 90] on input "呂靜宜" at bounding box center [463, 87] width 129 height 22
click at [515, 318] on button "儲存" at bounding box center [514, 315] width 26 height 15
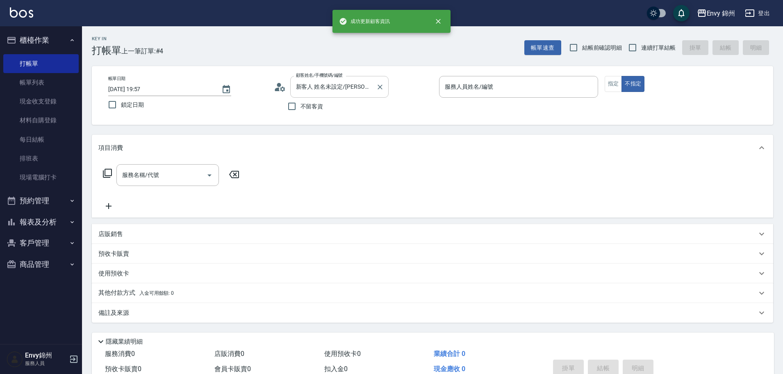
click at [340, 83] on input "新客人 姓名未設定/呂靜宜0958900376/null" at bounding box center [333, 87] width 79 height 14
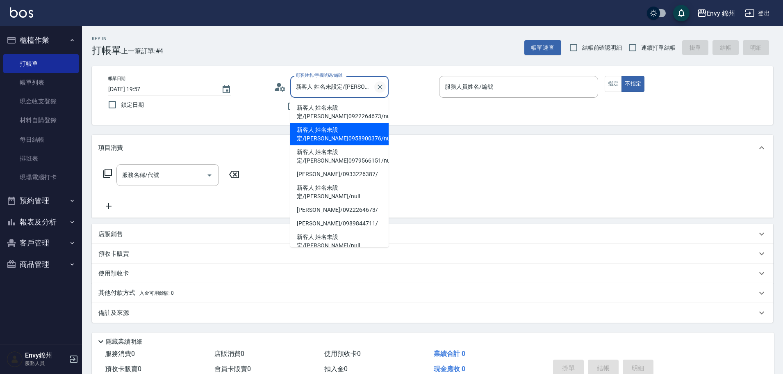
click at [384, 87] on icon "Clear" at bounding box center [380, 87] width 8 height 8
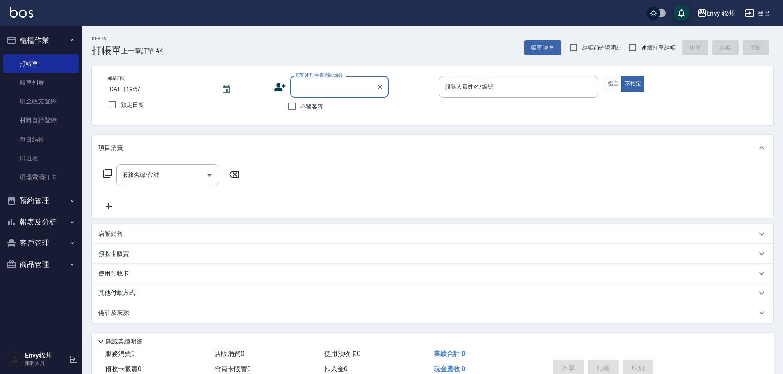
click at [336, 89] on input "顧客姓名/手機號碼/編號" at bounding box center [333, 87] width 79 height 14
paste input "呂靜宜"
click at [326, 107] on li "呂靜宜/0958900376/" at bounding box center [339, 108] width 98 height 14
type input "呂靜宜/0958900376/"
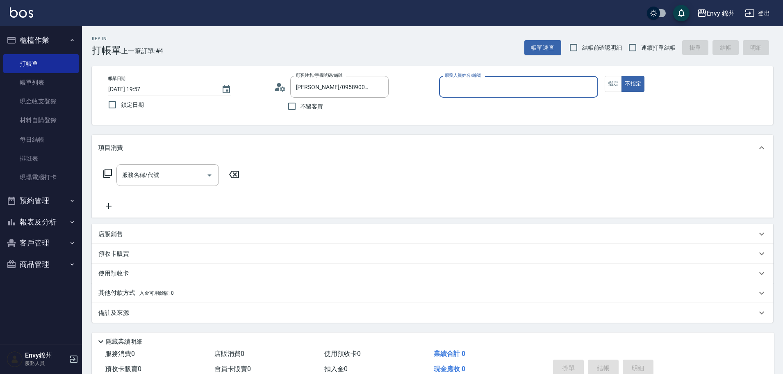
type input "Annie-A"
click at [148, 171] on input "服務名稱/代號" at bounding box center [161, 175] width 83 height 14
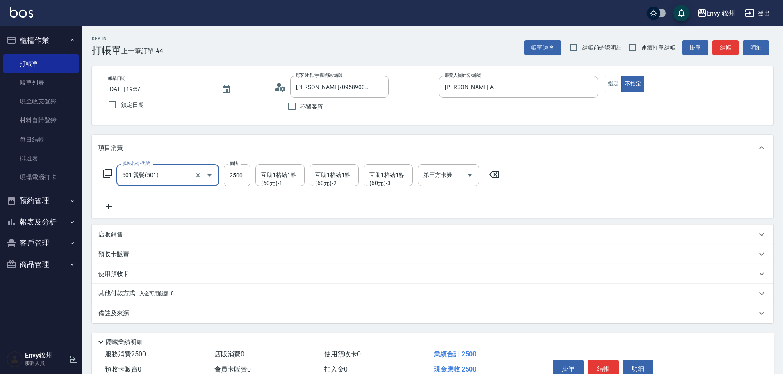
type input "501 燙髮(501)"
type input "2500"
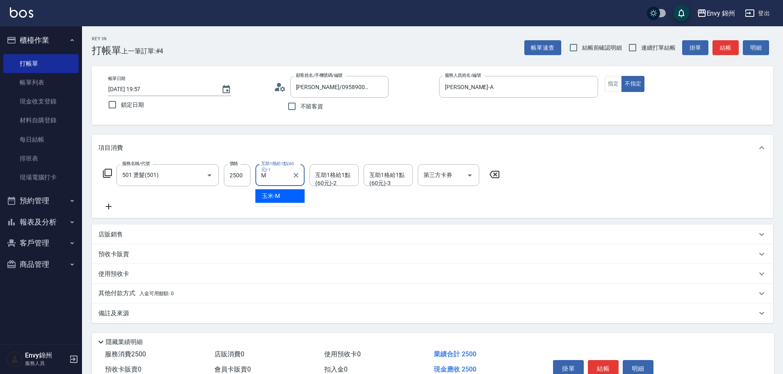
type input "玉米-M"
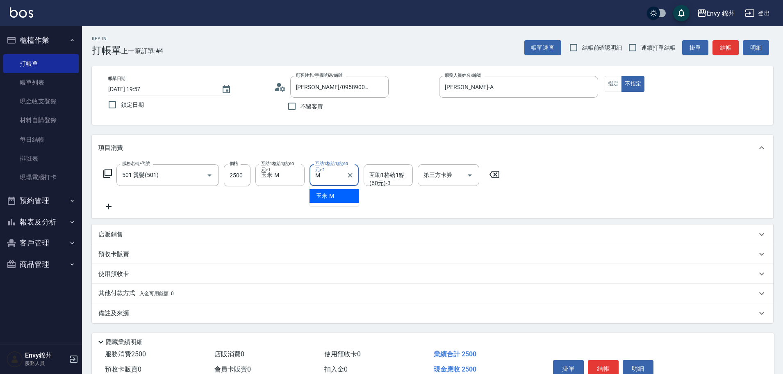
type input "玉米-M"
click at [106, 205] on icon at bounding box center [108, 206] width 21 height 10
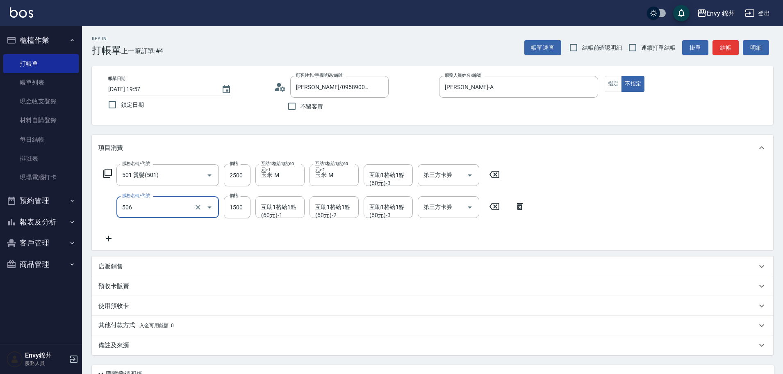
type input "506 縮毛矯正 (506)"
type input "2499"
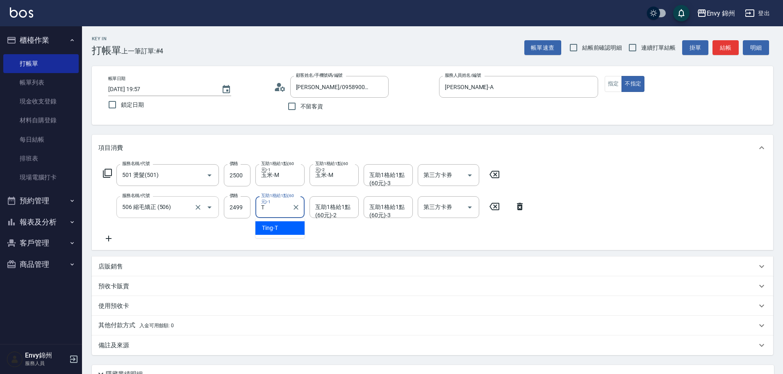
type input "Ting-T"
click at [126, 254] on div "項目消費 服務名稱/代號 501 燙髮(501) 服務名稱/代號 價格 2500 價格 互助1格給1點(60元)-1 玉米-M 互助1格給1點(60元)-1 …" at bounding box center [433, 245] width 682 height 220
click at [129, 263] on div "店販銷售" at bounding box center [427, 266] width 659 height 9
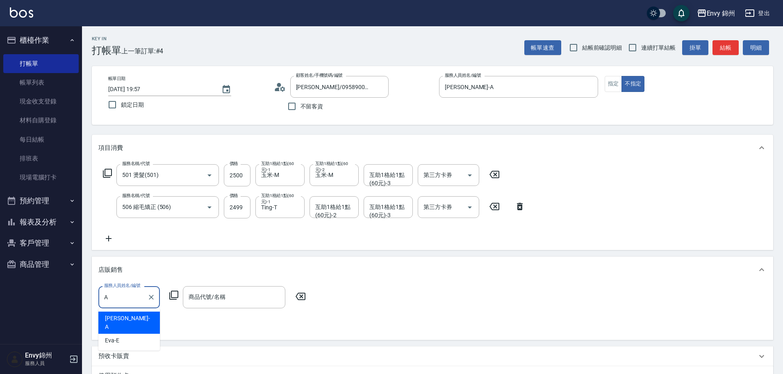
click at [127, 318] on div "Annie -A" at bounding box center [129, 322] width 62 height 22
click at [225, 288] on div "商品代號/名稱" at bounding box center [234, 297] width 103 height 22
type input "Annie-A"
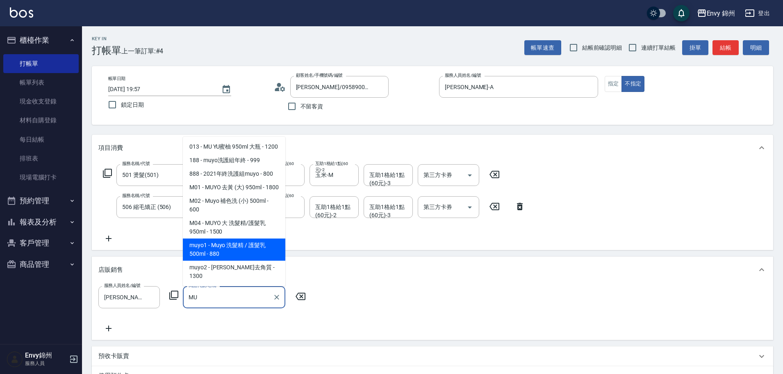
click at [247, 260] on span "muyo1 - Muyo 洗髮精 / 護髮乳 500ml - 880" at bounding box center [234, 249] width 103 height 22
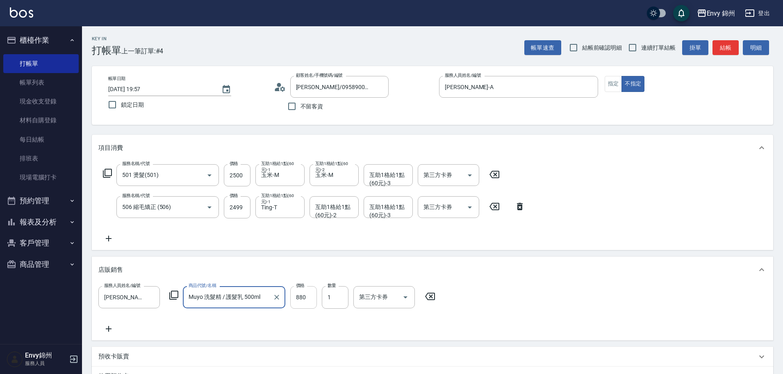
type input "Muyo 洗髮精 / 護髮乳 500ml"
click at [296, 302] on input "880" at bounding box center [303, 297] width 27 height 22
type input "800"
click at [109, 325] on icon at bounding box center [108, 329] width 21 height 10
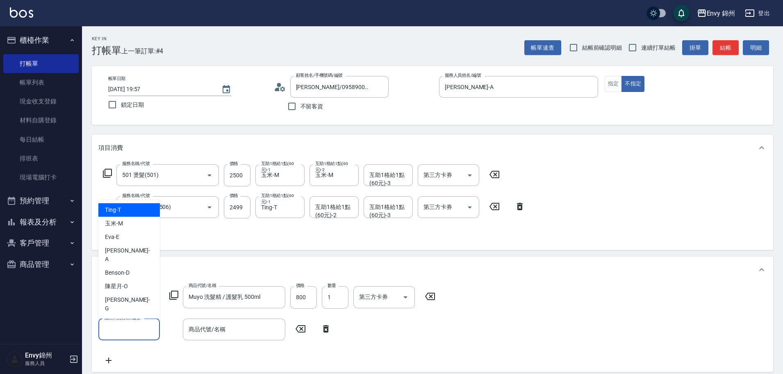
click at [136, 325] on input "服務人員姓名/編號" at bounding box center [129, 329] width 54 height 14
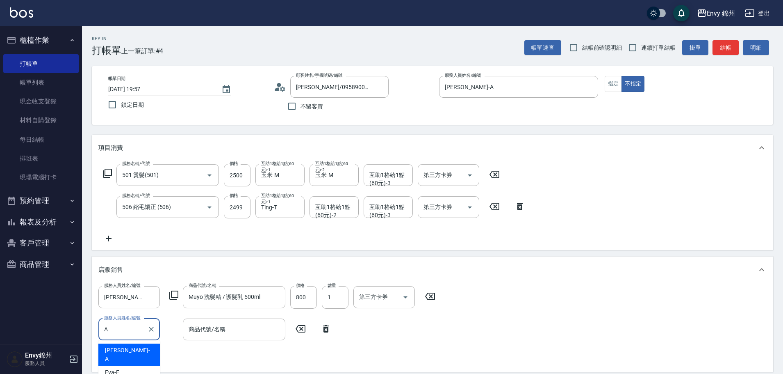
click at [125, 352] on div "Annie -A" at bounding box center [129, 354] width 62 height 22
type input "Annie-A"
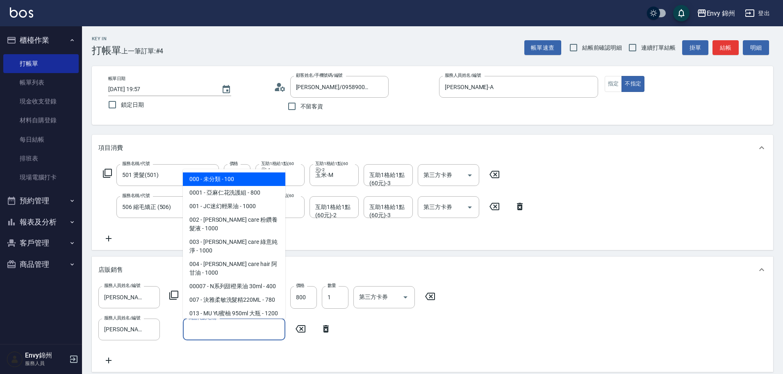
click at [256, 325] on input "商品代號/名稱" at bounding box center [234, 329] width 95 height 14
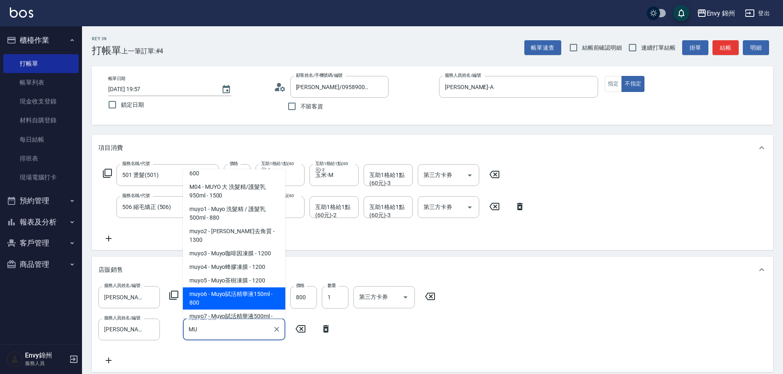
scroll to position [107, 0]
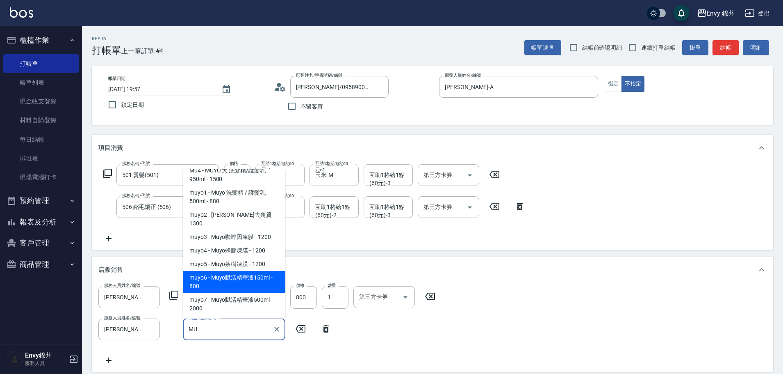
click at [251, 283] on span "muyo6 - Muyo賦活精華液150ml - 800" at bounding box center [234, 282] width 103 height 22
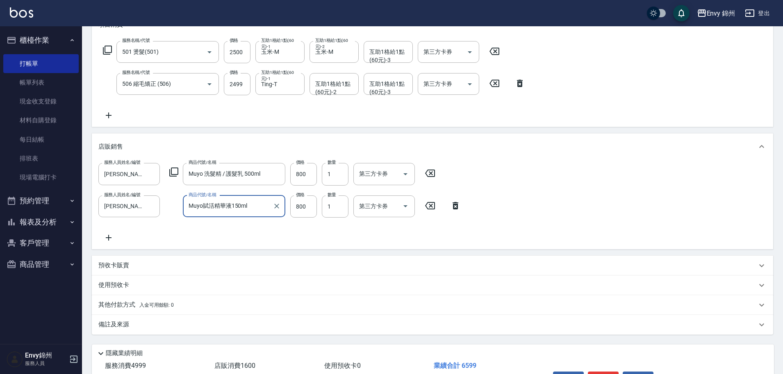
scroll to position [176, 0]
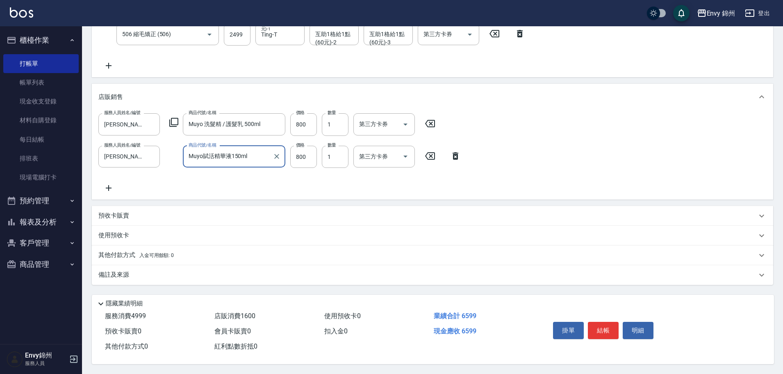
type input "Muyo賦活精華液150ml"
click at [116, 251] on p "其他付款方式 入金可用餘額: 0" at bounding box center [135, 255] width 75 height 9
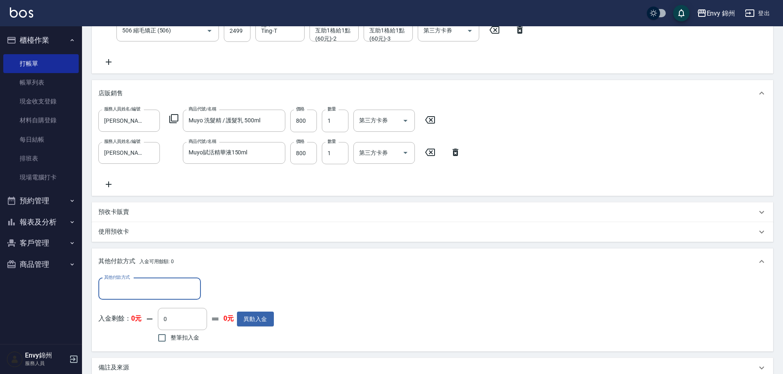
scroll to position [0, 0]
click at [123, 281] on input "其他付款方式" at bounding box center [149, 288] width 95 height 14
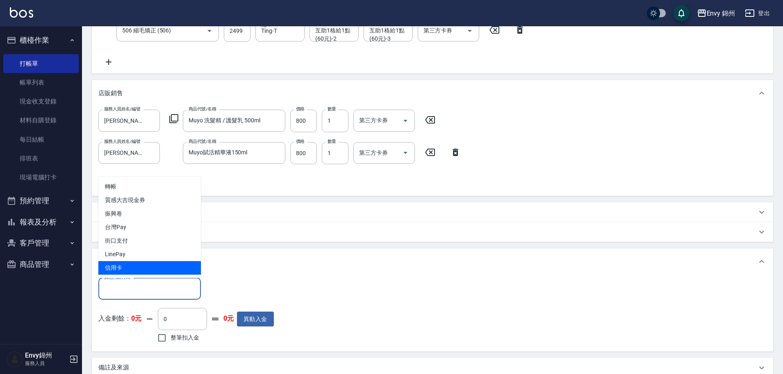
click at [123, 269] on span "信用卡" at bounding box center [149, 268] width 103 height 14
type input "信用卡"
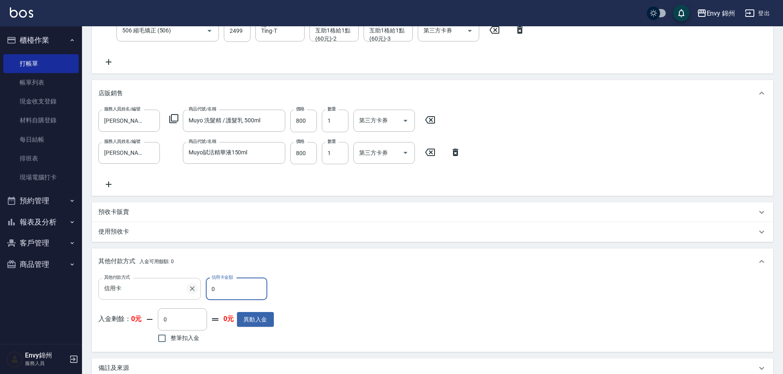
drag, startPoint x: 214, startPoint y: 286, endPoint x: 196, endPoint y: 290, distance: 18.1
click at [196, 290] on div "其他付款方式 信用卡 其他付款方式 信用卡金額 0 信用卡金額" at bounding box center [186, 289] width 176 height 22
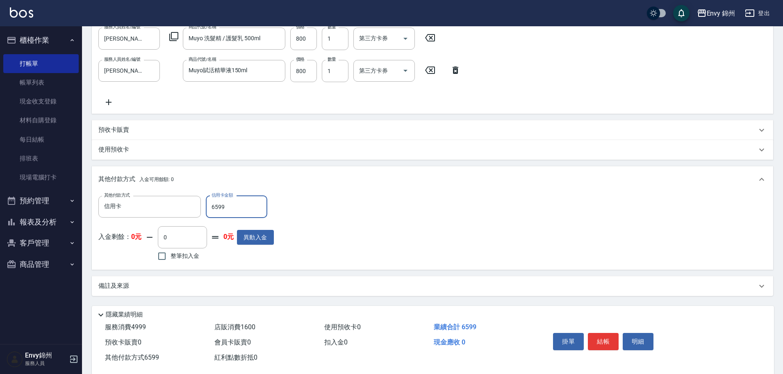
type input "6599"
click at [193, 285] on div "備註及來源" at bounding box center [427, 285] width 659 height 9
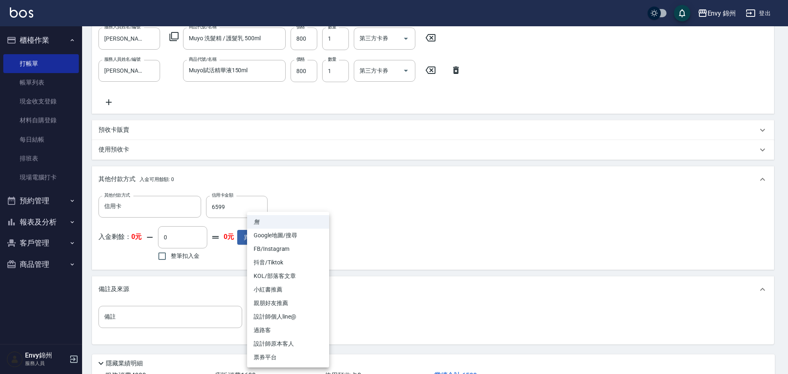
click at [289, 321] on body "Envy 錦州 登出 櫃檯作業 打帳單 帳單列表 現金收支登錄 材料自購登錄 每日結帳 排班表 現場電腦打卡 預約管理 預約管理 單日預約紀錄 單週預約紀錄 …" at bounding box center [394, 88] width 788 height 692
click at [295, 342] on li "設計師原本客人" at bounding box center [288, 344] width 82 height 14
type input "設計師原本客人"
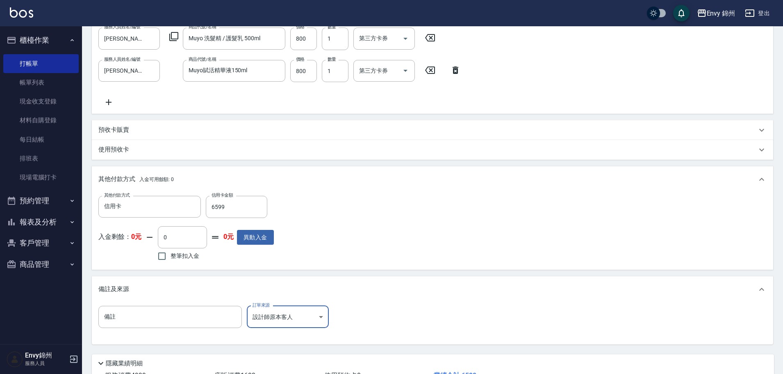
scroll to position [322, 0]
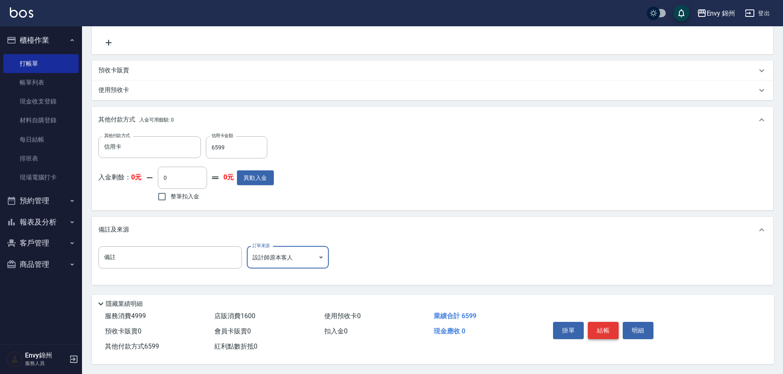
click at [599, 322] on button "結帳" at bounding box center [603, 330] width 31 height 17
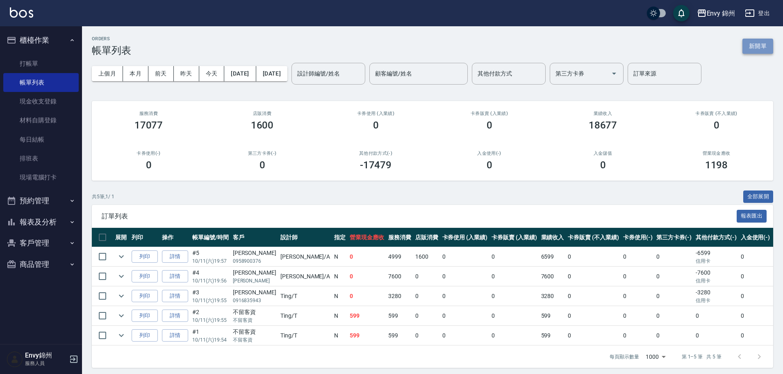
click at [764, 48] on button "新開單" at bounding box center [758, 46] width 31 height 15
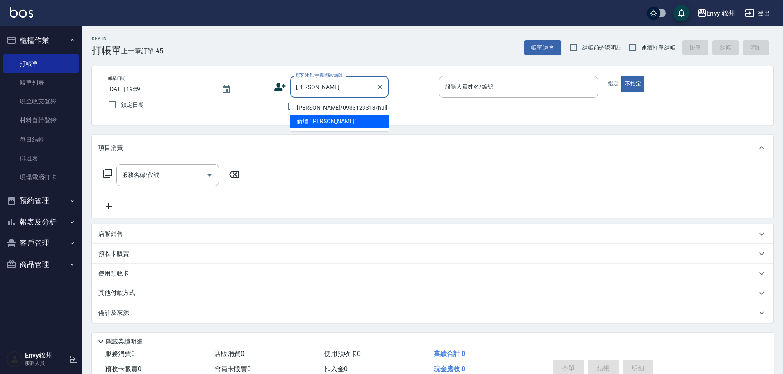
type input "王美"
click at [315, 94] on div "顧客姓名/手機號碼/編號" at bounding box center [339, 87] width 98 height 22
type input "王美雲"
click at [343, 87] on input "王美雲" at bounding box center [333, 87] width 79 height 14
click at [379, 89] on icon "Clear" at bounding box center [380, 87] width 8 height 8
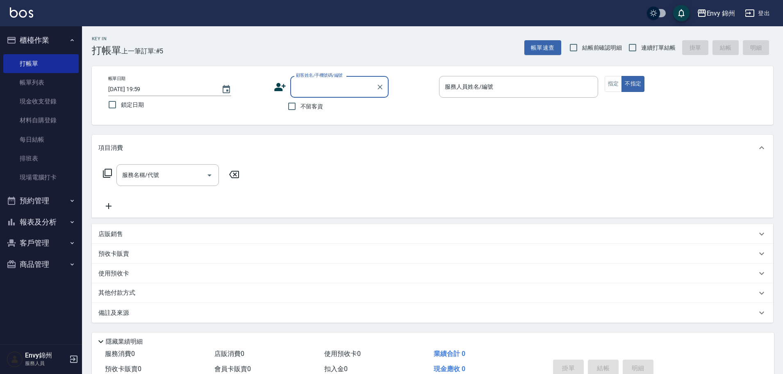
click at [287, 77] on div "顧客姓名/手機號碼/編號 顧客姓名/手機號碼/編號" at bounding box center [353, 87] width 159 height 22
click at [283, 91] on icon at bounding box center [280, 87] width 12 height 12
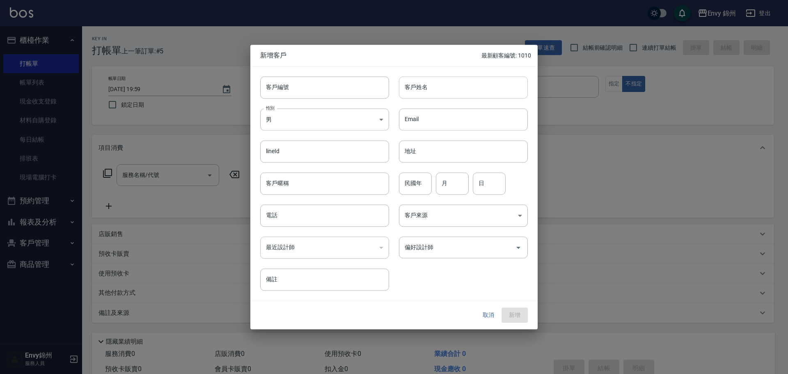
click at [422, 93] on input "客戶姓名" at bounding box center [463, 87] width 129 height 22
paste input "王美雲"
type input "王美雲"
click at [329, 116] on body "Envy 錦州 登出 櫃檯作業 打帳單 帳單列表 現金收支登錄 材料自購登錄 每日結帳 排班表 現場電腦打卡 預約管理 預約管理 單日預約紀錄 單週預約紀錄 …" at bounding box center [394, 205] width 788 height 411
click at [304, 173] on li "女" at bounding box center [324, 168] width 129 height 14
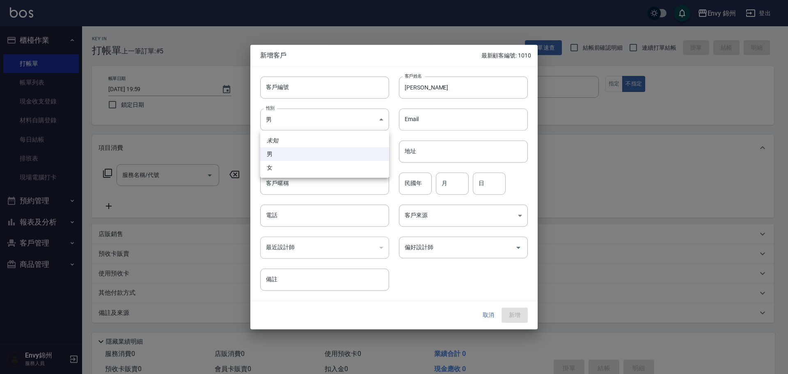
type input "[DEMOGRAPHIC_DATA]"
click at [296, 189] on input "客戶暱稱" at bounding box center [324, 183] width 129 height 22
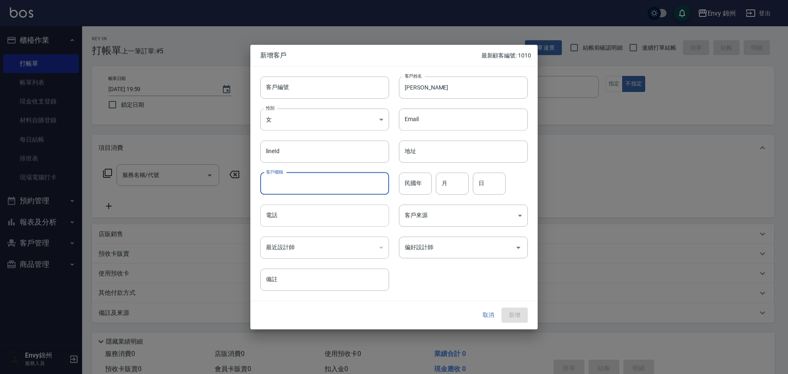
drag, startPoint x: 280, startPoint y: 216, endPoint x: 289, endPoint y: 215, distance: 9.1
click at [280, 216] on input "電話" at bounding box center [324, 215] width 129 height 22
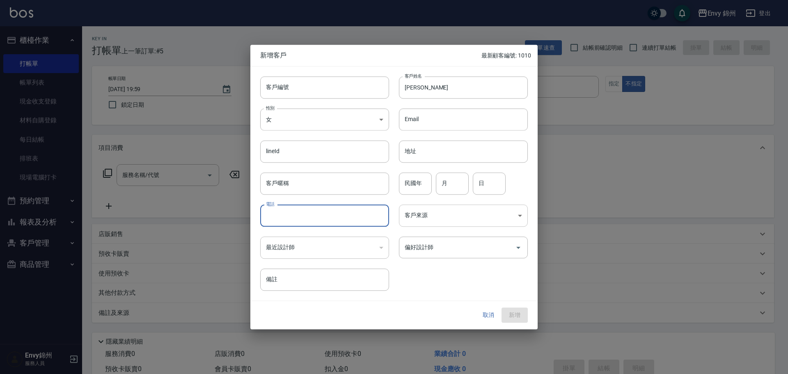
paste input "王美雲"
type input "王美雲"
click at [435, 221] on body "Envy 錦州 登出 櫃檯作業 打帳單 帳單列表 現金收支登錄 材料自購登錄 每日結帳 排班表 現場電腦打卡 預約管理 預約管理 單日預約紀錄 單週預約紀錄 …" at bounding box center [394, 205] width 788 height 411
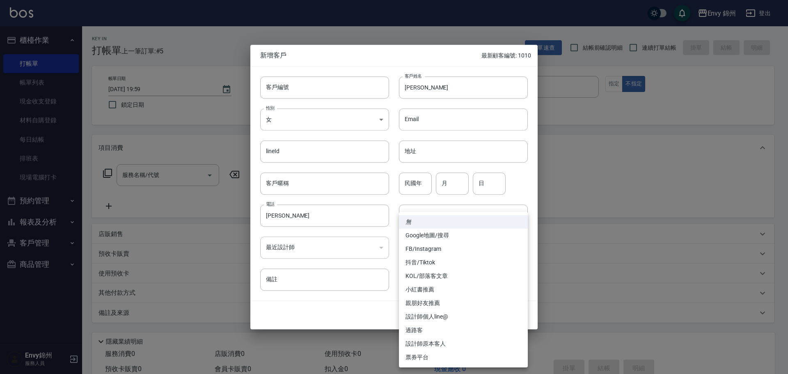
click at [430, 347] on li "設計師原本客人" at bounding box center [463, 344] width 129 height 14
type input "設計師原本客人"
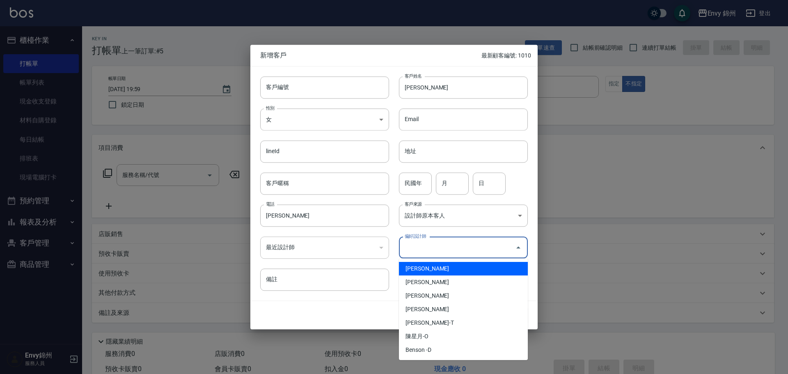
click at [439, 248] on input "偏好設計師" at bounding box center [456, 247] width 109 height 14
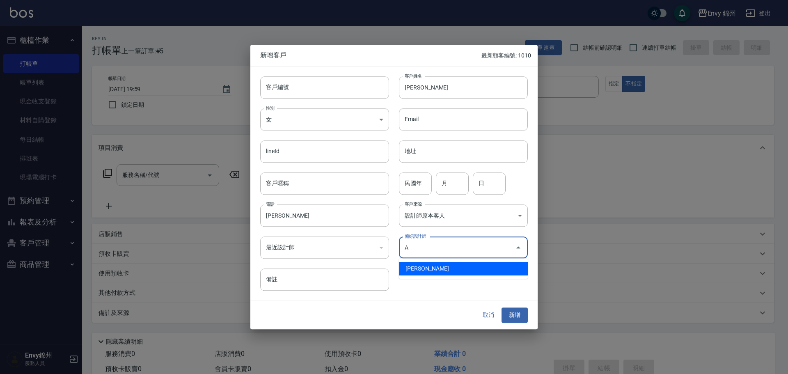
click at [430, 267] on li "鄭怡秀-A" at bounding box center [463, 269] width 129 height 14
type input "鄭怡秀"
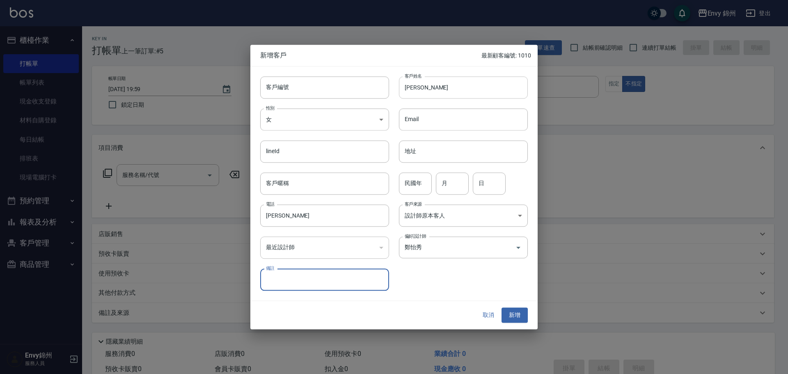
click at [444, 88] on input "王美雲" at bounding box center [463, 87] width 129 height 22
drag, startPoint x: 514, startPoint y: 315, endPoint x: 368, endPoint y: 130, distance: 235.6
click at [514, 314] on button "新增" at bounding box center [514, 315] width 26 height 15
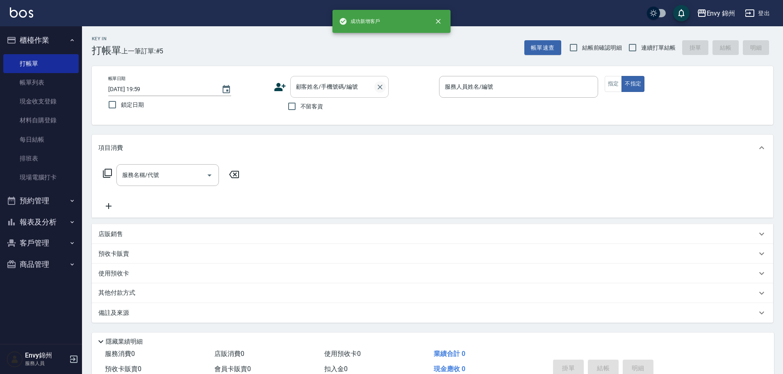
click at [383, 84] on icon "Clear" at bounding box center [380, 87] width 8 height 8
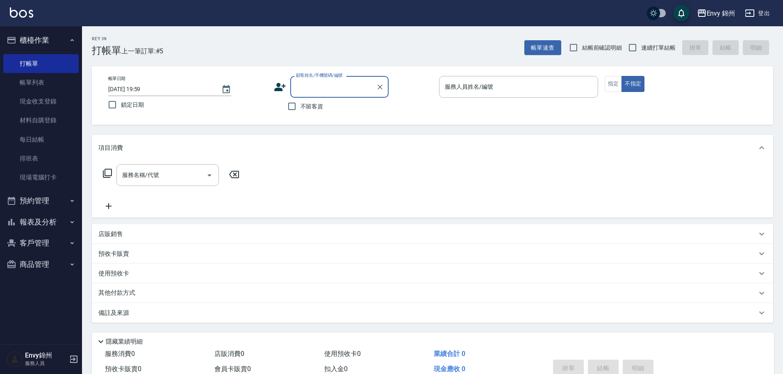
click at [338, 90] on input "顧客姓名/手機號碼/編號" at bounding box center [333, 87] width 79 height 14
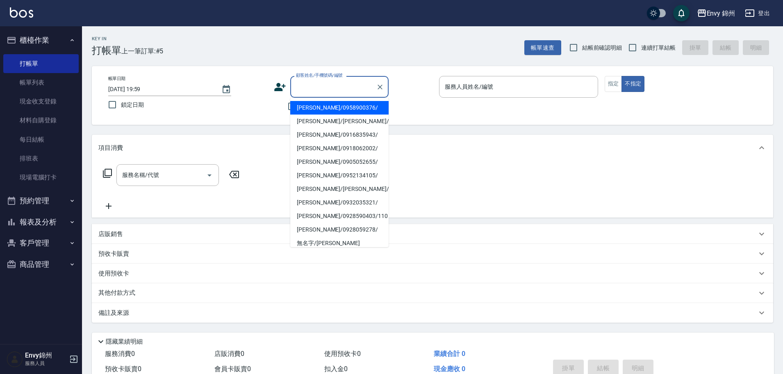
paste input "王美雲"
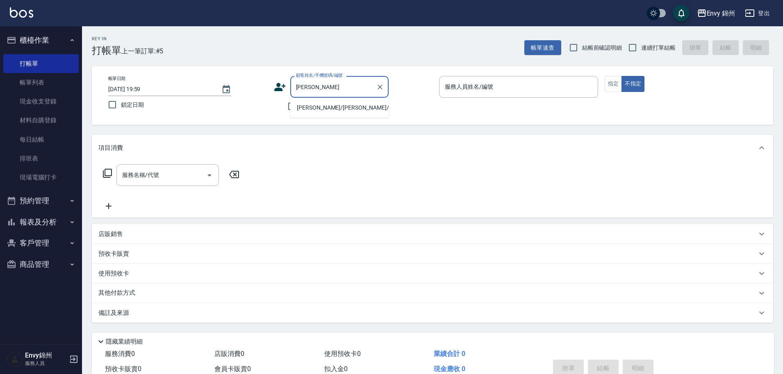
click at [334, 107] on li "王美雲/王美雲/" at bounding box center [339, 108] width 98 height 14
type input "王美雲/王美雲/"
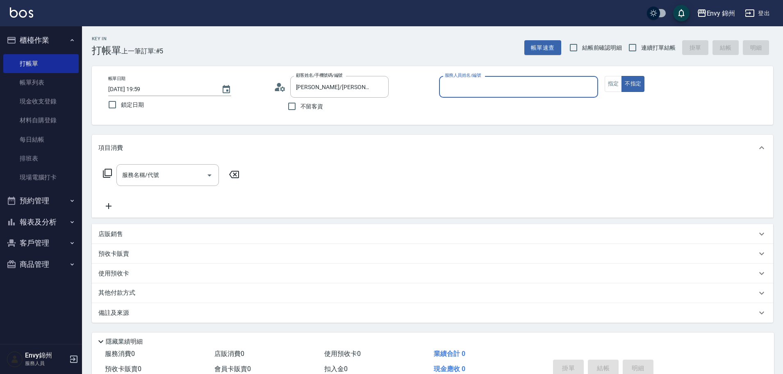
type input "Annie-A"
click at [169, 178] on input "服務名稱/代號" at bounding box center [161, 175] width 83 height 14
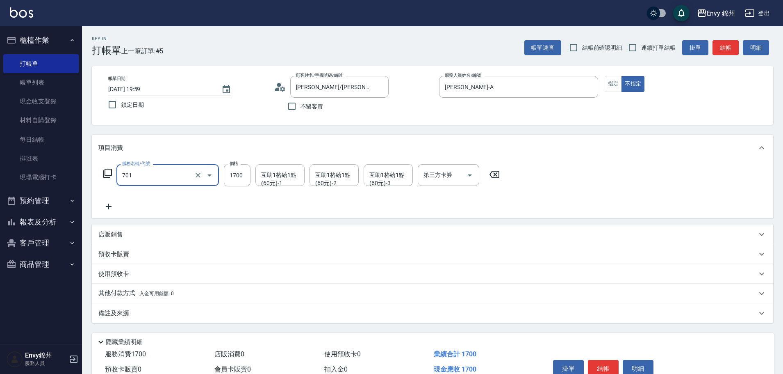
type input "701 染髮(701)"
type input "1500"
type input "玉米-M"
click at [105, 201] on div "服務名稱/代號 701 染髮(701) 服務名稱/代號 價格 1500 價格 互助1格給1點(60元)-1 玉米-M 互助1格給1點(60元)-1 互助1格給…" at bounding box center [301, 187] width 406 height 47
click at [117, 210] on icon at bounding box center [108, 206] width 21 height 10
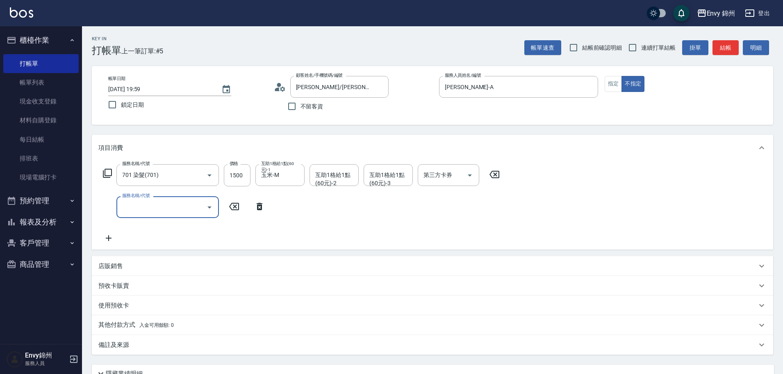
click at [143, 209] on input "服務名稱/代號" at bounding box center [161, 207] width 83 height 14
type input "201 剪髮(201)"
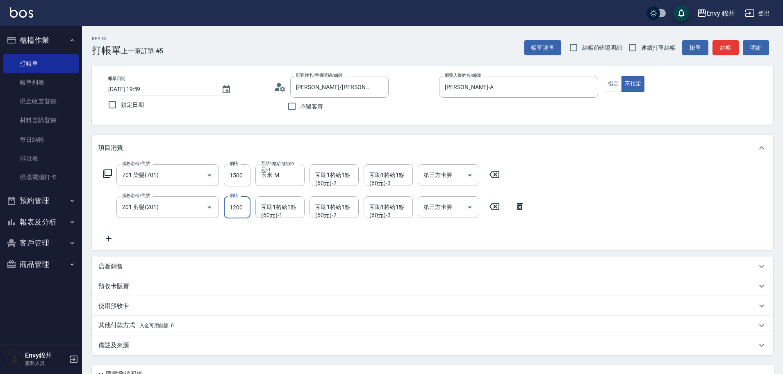
type input "1200"
click at [110, 345] on p "備註及來源" at bounding box center [113, 345] width 31 height 9
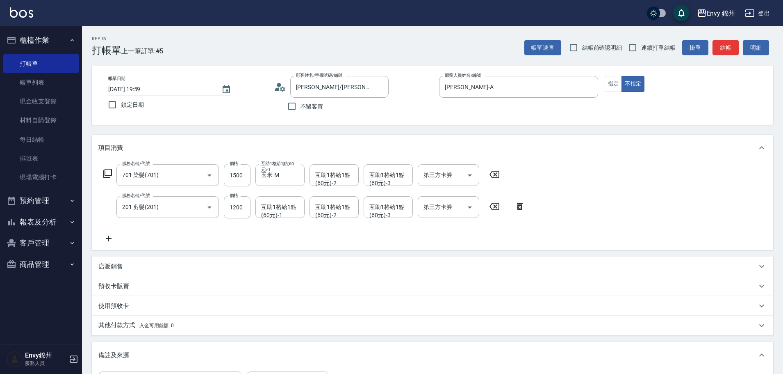
scroll to position [82, 0]
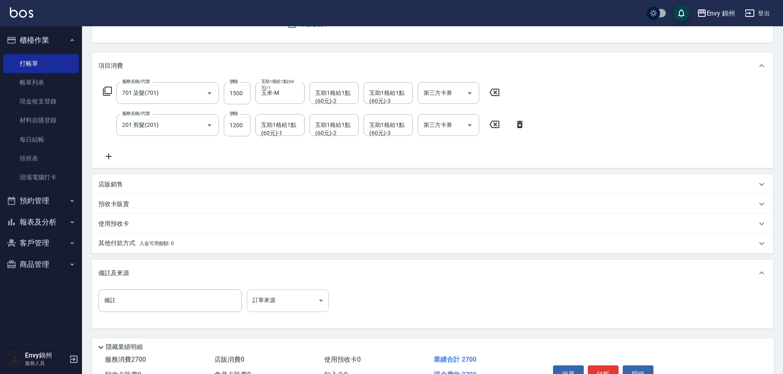
click at [278, 292] on body "Envy 錦州 登出 櫃檯作業 打帳單 帳單列表 現金收支登錄 材料自購登錄 每日結帳 排班表 現場電腦打卡 預約管理 預約管理 單日預約紀錄 單週預約紀錄 …" at bounding box center [391, 167] width 783 height 499
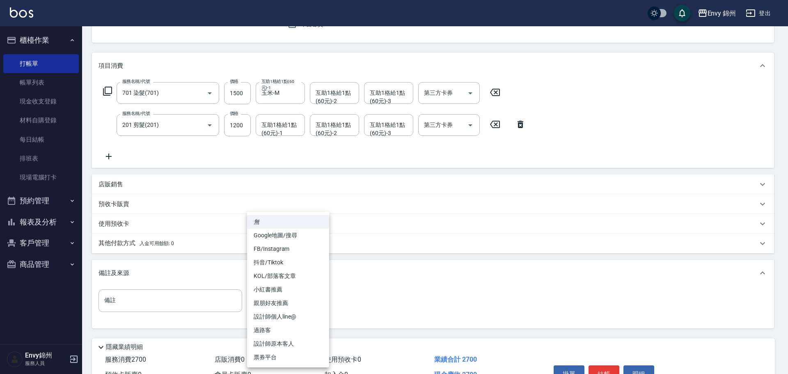
click at [291, 346] on li "設計師原本客人" at bounding box center [288, 344] width 82 height 14
type input "設計師原本客人"
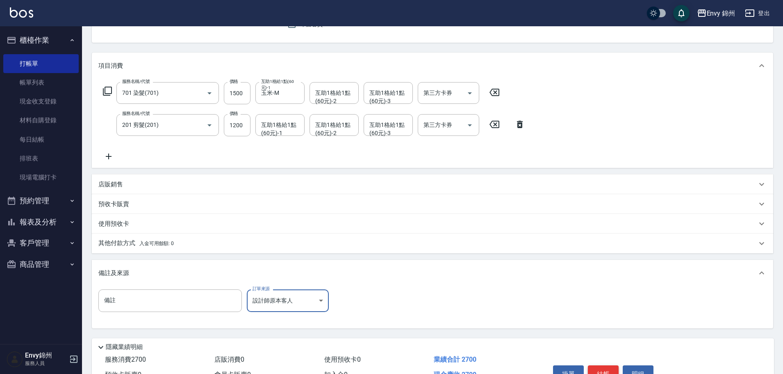
click at [606, 372] on button "結帳" at bounding box center [603, 373] width 31 height 17
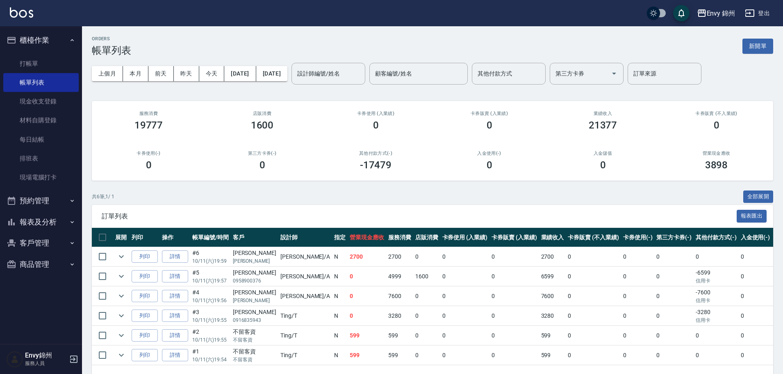
click at [755, 34] on div "ORDERS 帳單列表 新開單 上個月 本月 前天 昨天 今天 2025/10/11 2025/10/11 設計師編號/姓名 設計師編號/姓名 顧客編號/姓名…" at bounding box center [432, 211] width 701 height 371
click at [754, 39] on button "新開單" at bounding box center [758, 46] width 31 height 15
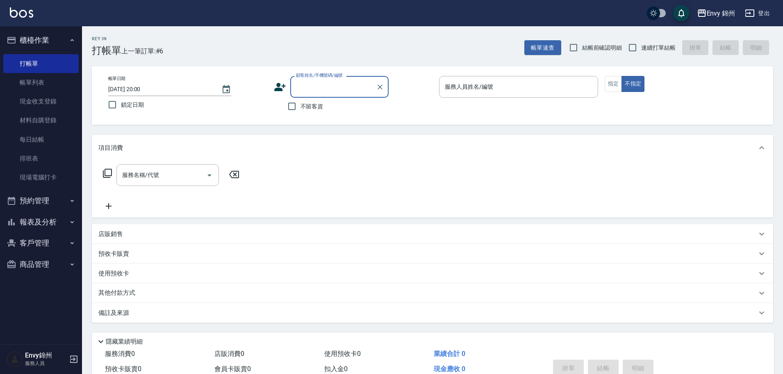
click at [312, 91] on input "顧客姓名/手機號碼/編號" at bounding box center [333, 87] width 79 height 14
click at [312, 108] on li "阿梅/0983724612/" at bounding box center [339, 108] width 98 height 14
type input "阿梅/0983724612/"
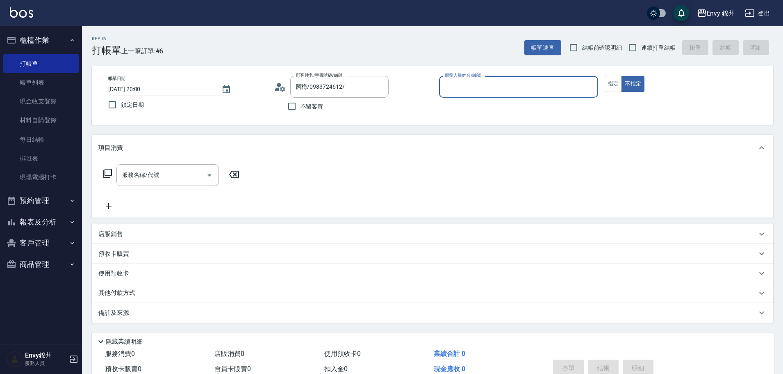
type input "Annie-A"
click at [156, 189] on div "服務名稱/代號 服務名稱/代號" at bounding box center [171, 187] width 146 height 47
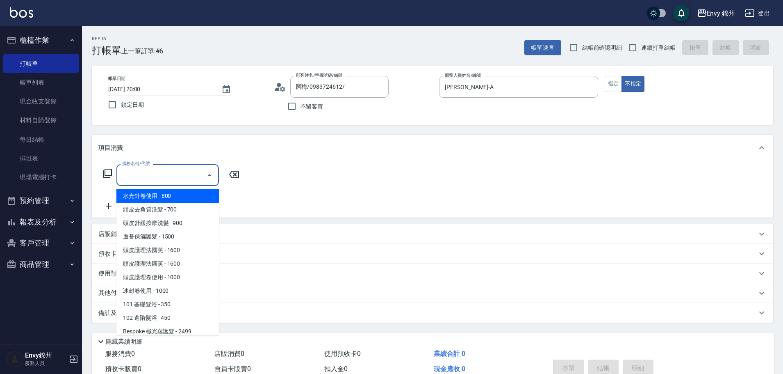
click at [171, 181] on input "服務名稱/代號" at bounding box center [161, 175] width 83 height 14
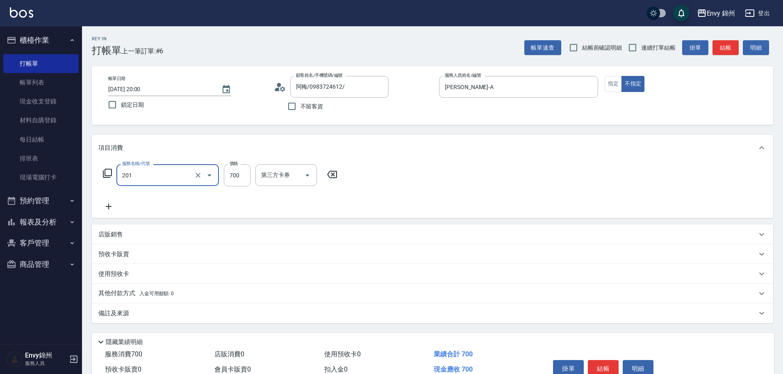
type input "201 剪髮(201)"
type input "1200"
click at [135, 317] on div "備註及來源" at bounding box center [427, 313] width 659 height 9
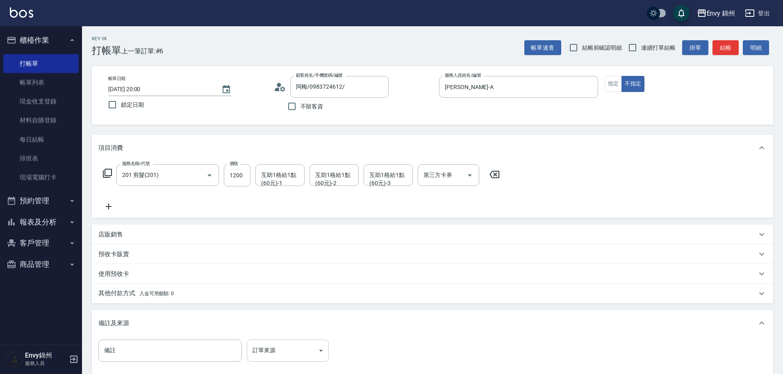
click at [301, 346] on body "Envy 錦州 登出 櫃檯作業 打帳單 帳單列表 現金收支登錄 材料自購登錄 每日結帳 排班表 現場電腦打卡 預約管理 預約管理 單日預約紀錄 單週預約紀錄 …" at bounding box center [391, 233] width 783 height 467
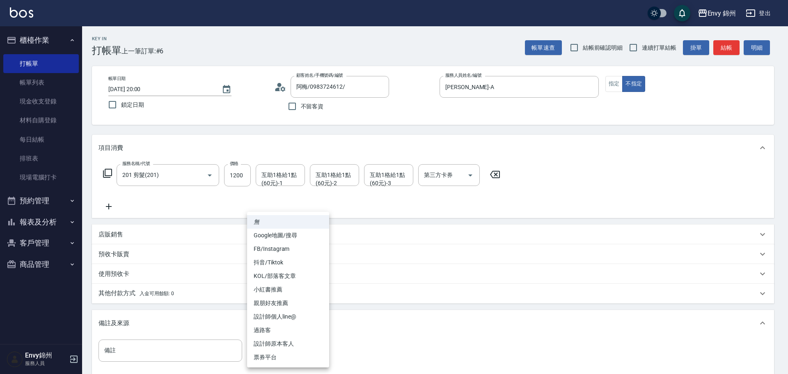
click at [317, 344] on li "設計師原本客人" at bounding box center [288, 344] width 82 height 14
type input "設計師原本客人"
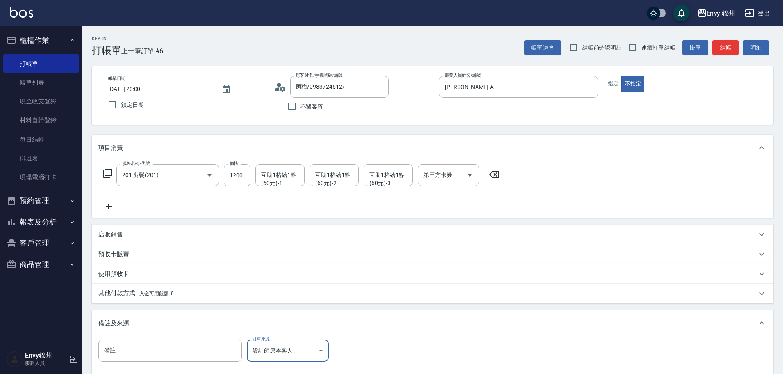
scroll to position [82, 0]
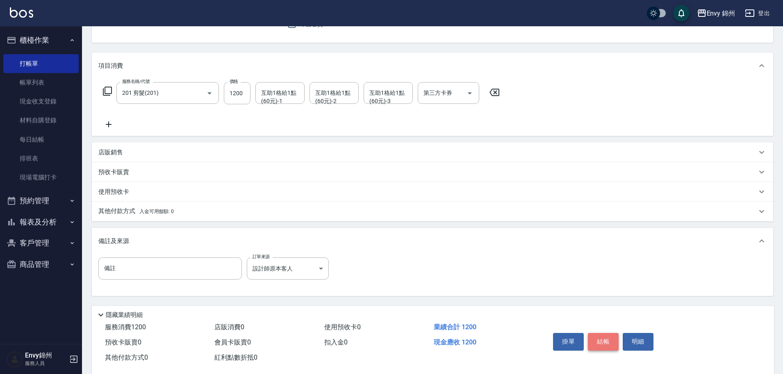
click at [610, 344] on button "結帳" at bounding box center [603, 341] width 31 height 17
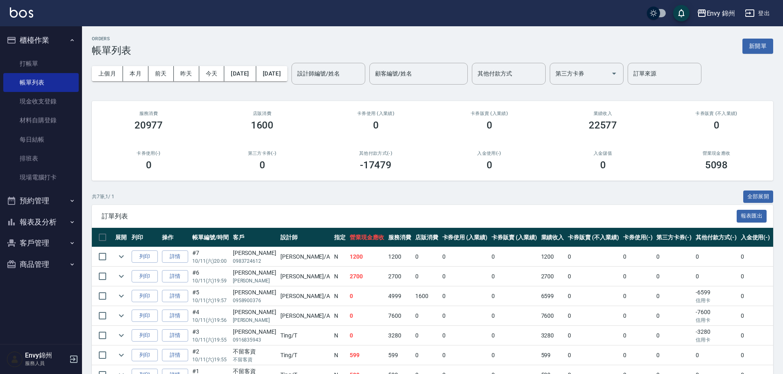
scroll to position [49, 0]
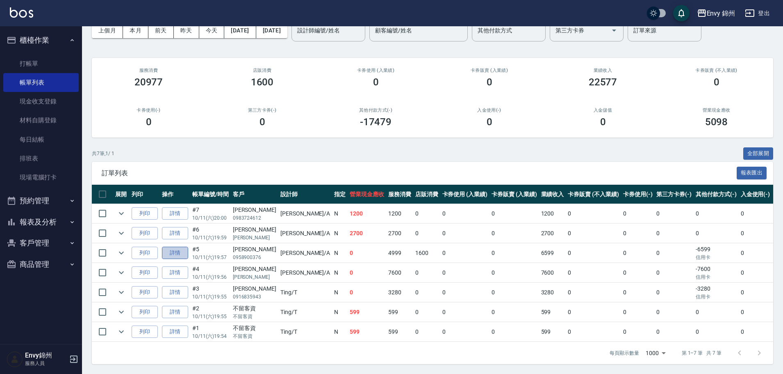
click at [178, 247] on link "詳情" at bounding box center [175, 253] width 26 height 13
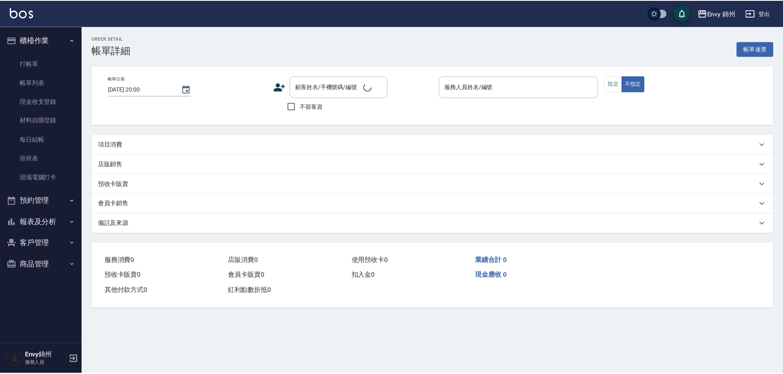
scroll to position [14, 0]
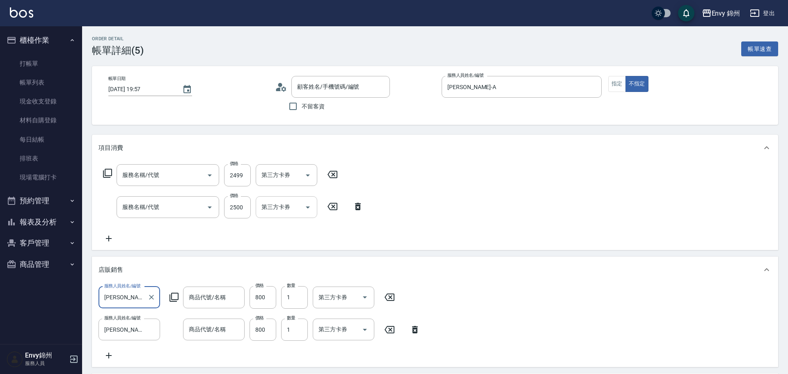
type input "2025/10/11 19:57"
type input "Annie-A"
type input "設計師原本客人"
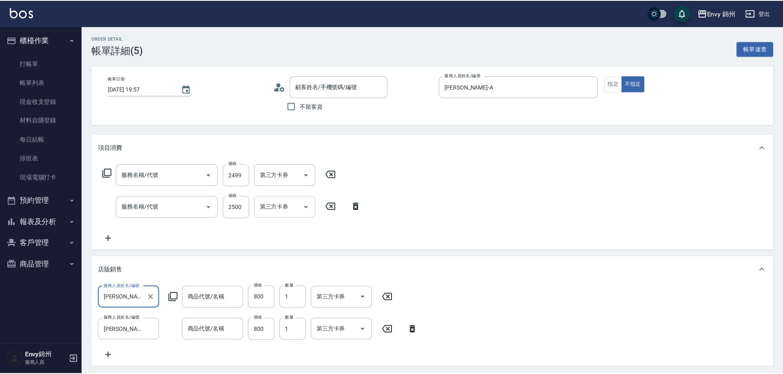
scroll to position [0, 0]
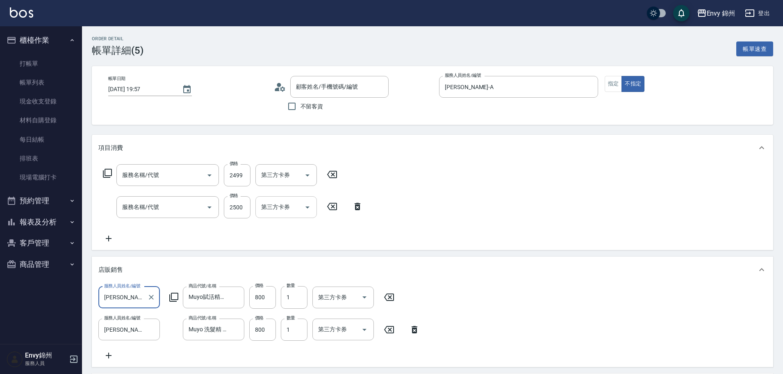
type input "506 縮毛矯正 (506)"
type input "501 燙髮(501)"
type input "Muyo賦活精華液150ml"
type input "Muyo 洗髮精 / 護髮乳 500ml"
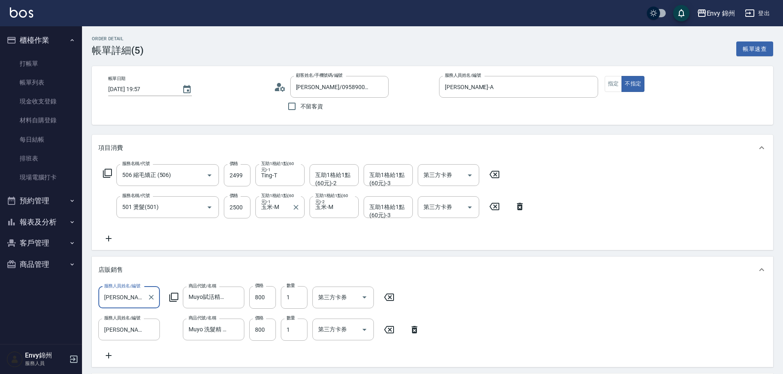
type input "呂靜宜/0958900376/"
click at [333, 177] on div "互助1格給1點(60元)-2 互助1格給1點(60元)-2" at bounding box center [334, 175] width 49 height 22
type input "Ting-T"
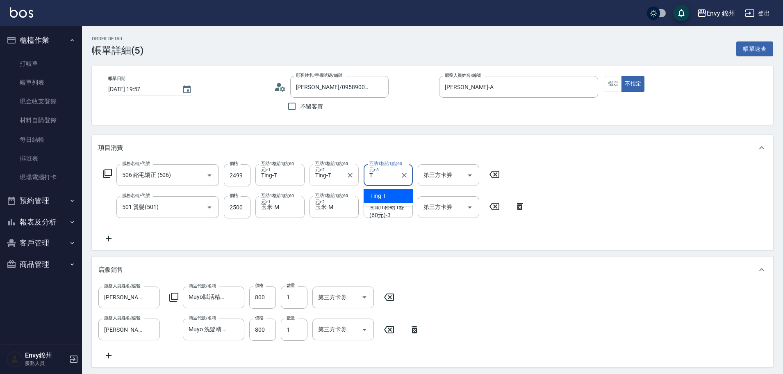
type input "Ting-T"
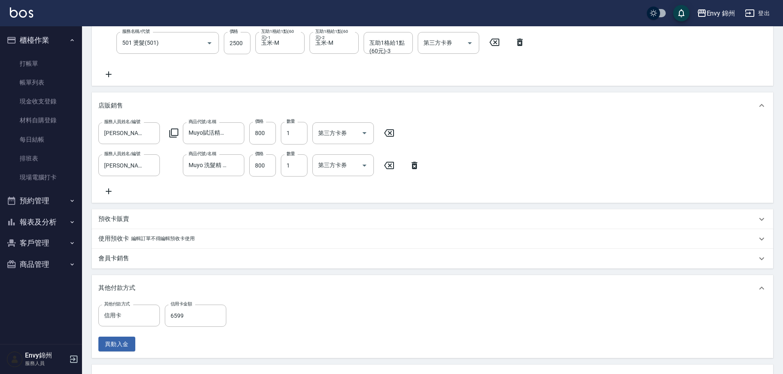
scroll to position [287, 0]
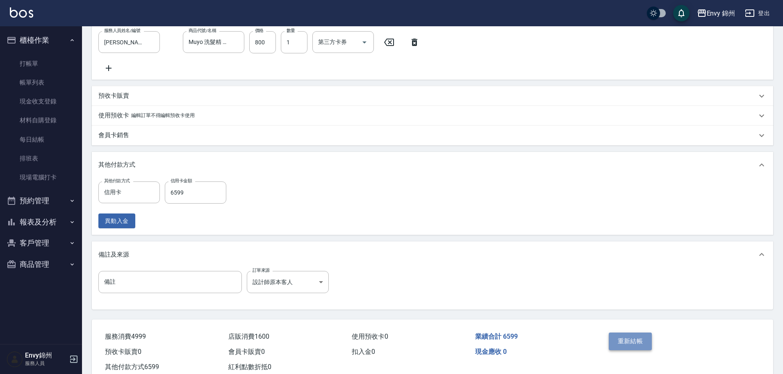
click at [632, 347] on button "重新結帳" at bounding box center [630, 340] width 43 height 17
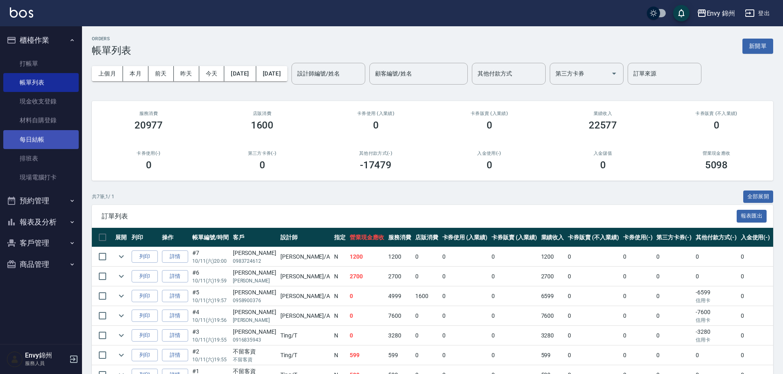
click at [29, 140] on link "每日結帳" at bounding box center [40, 139] width 75 height 19
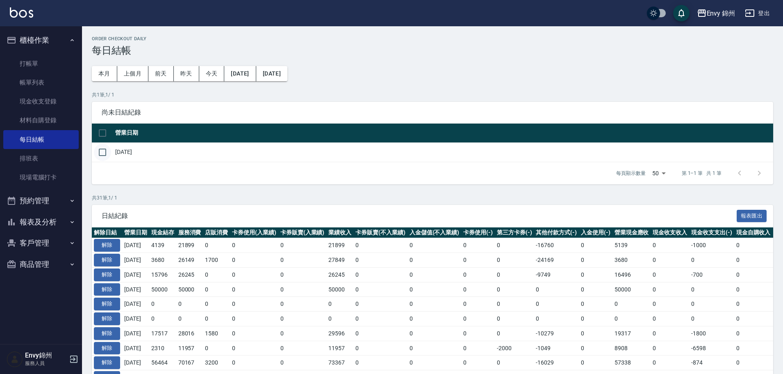
click at [102, 150] on input "checkbox" at bounding box center [102, 152] width 17 height 17
checkbox input "true"
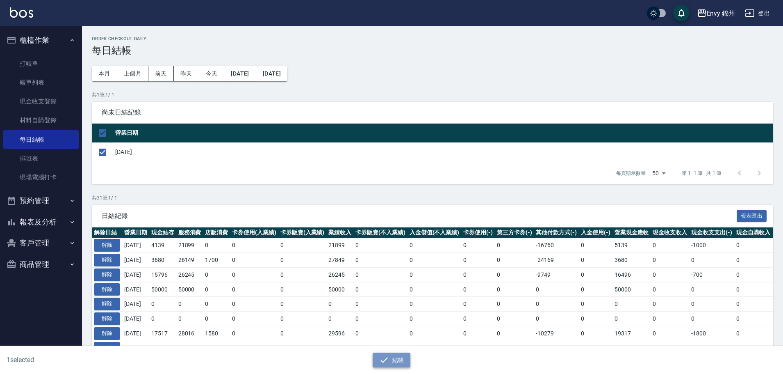
click at [393, 363] on button "結帳" at bounding box center [392, 359] width 38 height 15
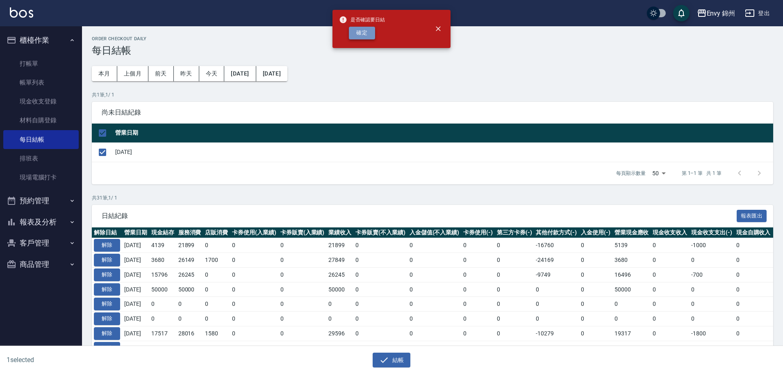
click at [358, 37] on button "確定" at bounding box center [362, 33] width 26 height 13
checkbox input "false"
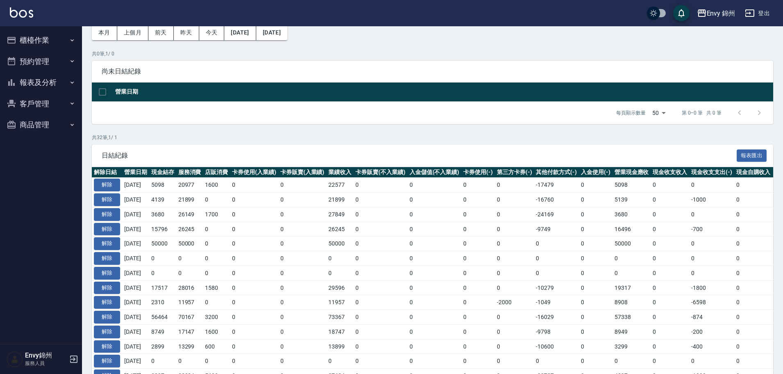
scroll to position [123, 0]
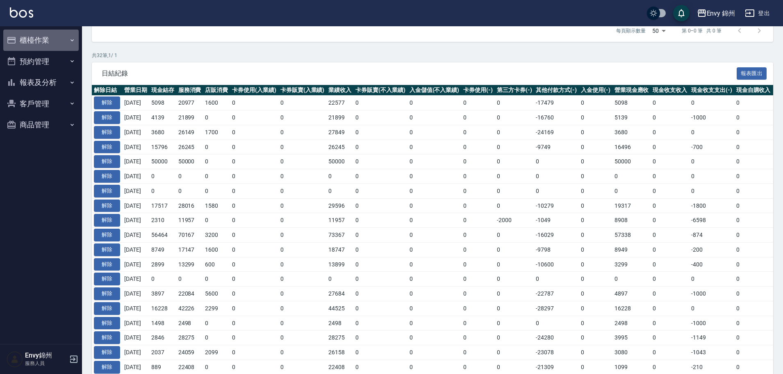
click at [54, 40] on button "櫃檯作業" at bounding box center [40, 40] width 75 height 21
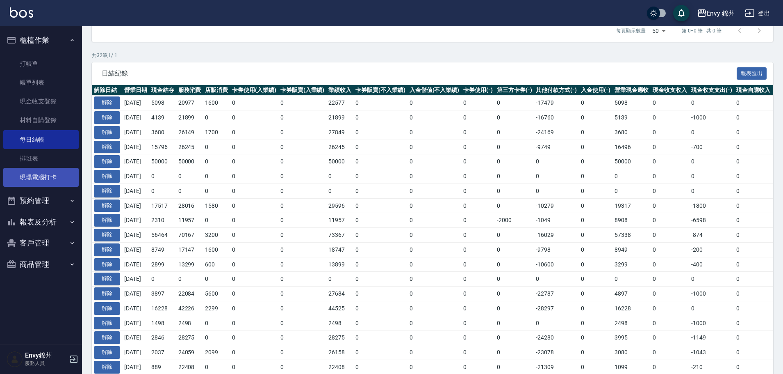
drag, startPoint x: 41, startPoint y: 176, endPoint x: 64, endPoint y: 170, distance: 23.8
click at [41, 176] on link "現場電腦打卡" at bounding box center [40, 177] width 75 height 19
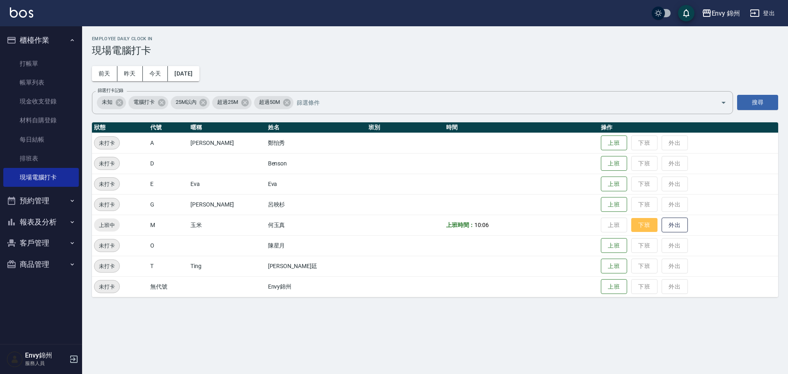
click at [631, 224] on button "下班" at bounding box center [644, 225] width 26 height 14
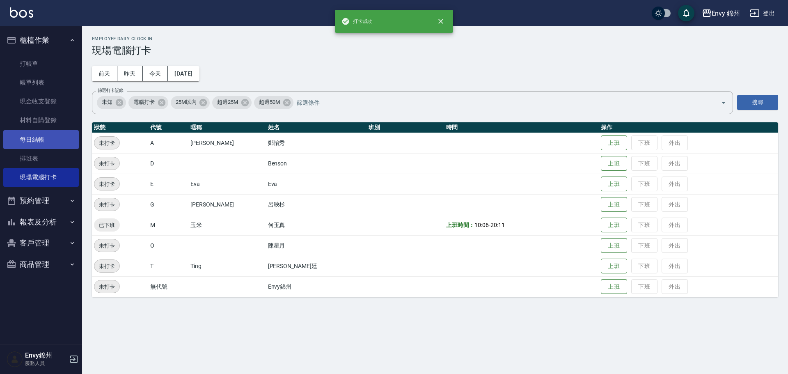
click at [39, 141] on link "每日結帳" at bounding box center [40, 139] width 75 height 19
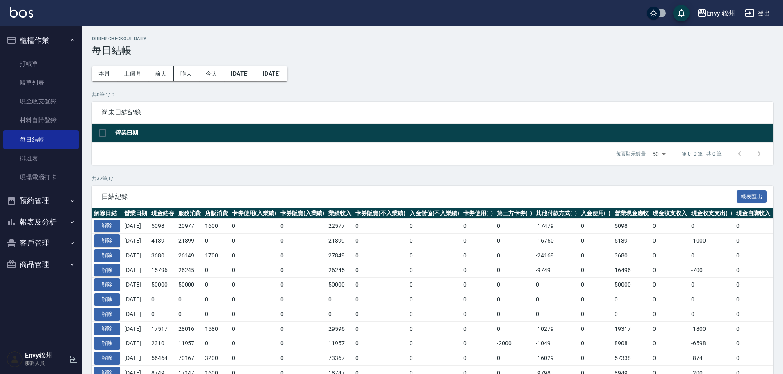
scroll to position [41, 0]
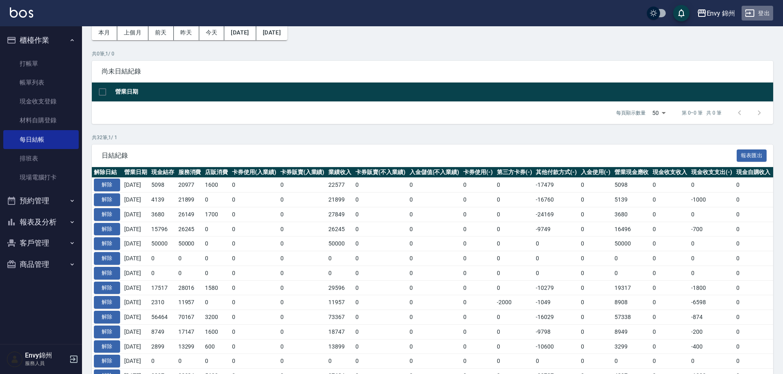
click at [766, 7] on button "登出" at bounding box center [758, 13] width 32 height 15
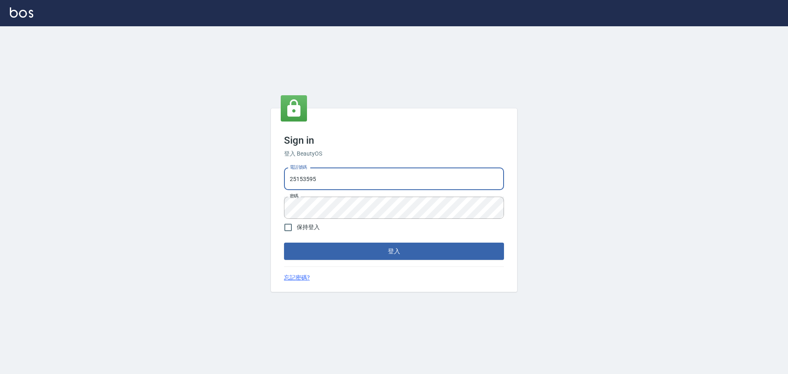
click at [344, 185] on input "25153595" at bounding box center [394, 179] width 220 height 22
type input "9990001234567"
click at [361, 254] on button "登入" at bounding box center [394, 250] width 220 height 17
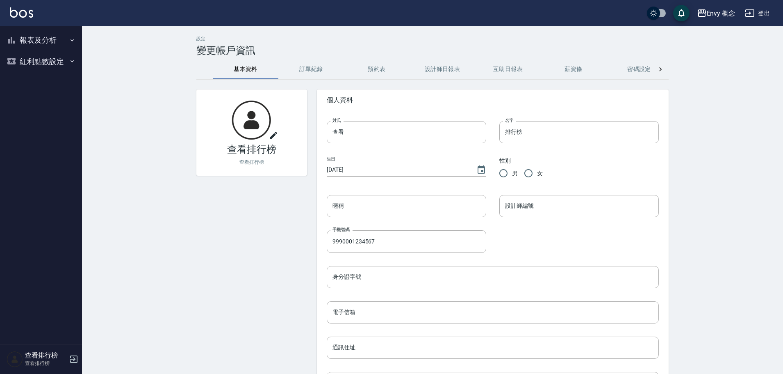
click at [53, 42] on button "報表及分析" at bounding box center [40, 40] width 75 height 21
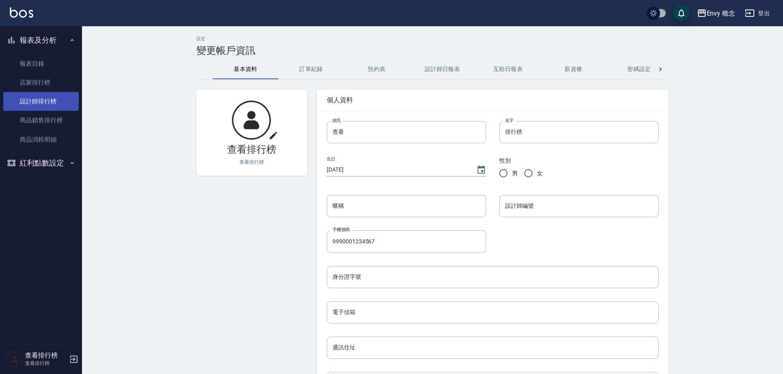
click at [52, 96] on link "設計師排行榜" at bounding box center [40, 101] width 75 height 19
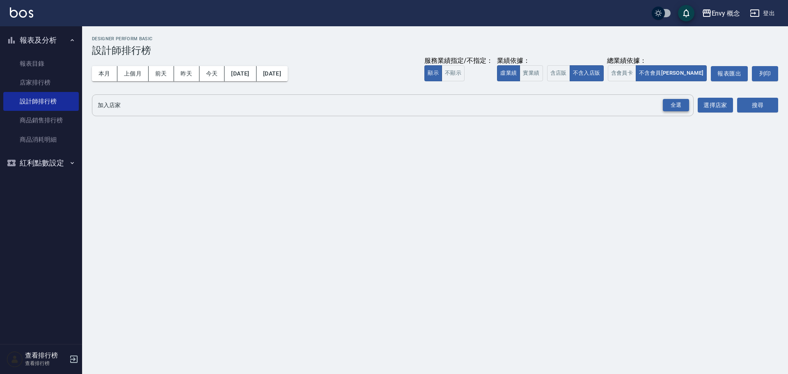
click at [667, 102] on div "全選" at bounding box center [675, 105] width 26 height 13
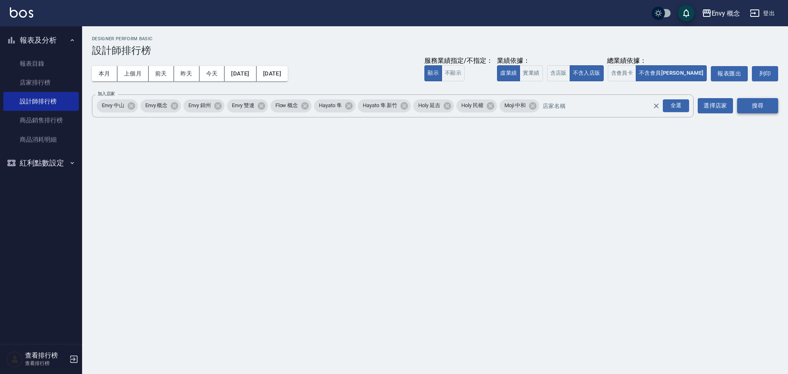
click at [749, 106] on button "搜尋" at bounding box center [757, 105] width 41 height 15
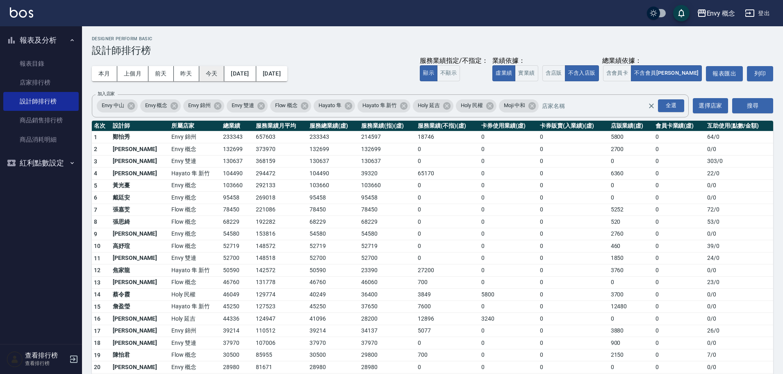
click at [212, 72] on button "今天" at bounding box center [211, 73] width 25 height 15
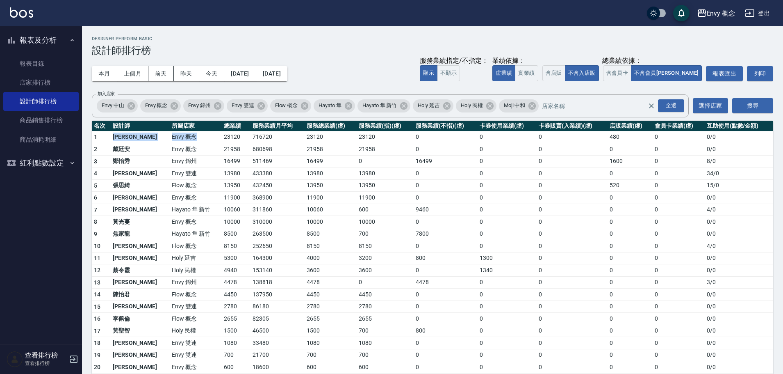
drag, startPoint x: 109, startPoint y: 137, endPoint x: 173, endPoint y: 136, distance: 64.8
click at [173, 136] on tr "1 [PERSON_NAME] Envy 概念 23120 716720 23120 23120 0 0 0 480 0 0 / 0" at bounding box center [433, 137] width 682 height 12
drag, startPoint x: 166, startPoint y: 187, endPoint x: 213, endPoint y: 188, distance: 47.2
click at [213, 188] on tr "5 [PERSON_NAME]Flow 概念 13950 432450 13950 13950 0 0 0 520 0 15 / 0" at bounding box center [433, 185] width 682 height 12
drag, startPoint x: 146, startPoint y: 191, endPoint x: 124, endPoint y: 192, distance: 22.2
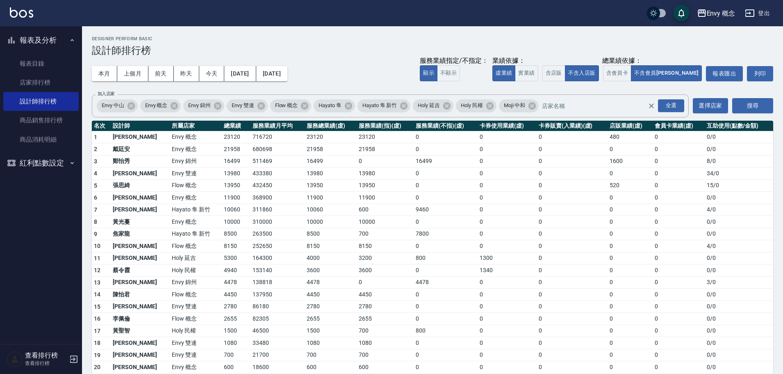
click at [170, 192] on td "Envy 概念" at bounding box center [196, 198] width 52 height 12
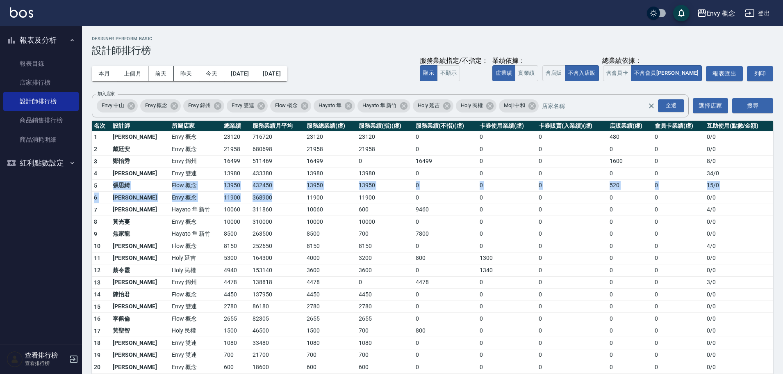
drag, startPoint x: 109, startPoint y: 186, endPoint x: 256, endPoint y: 192, distance: 147.0
click at [256, 192] on tbody "1 [PERSON_NAME] Envy 概念 23120 716720 23120 23120 0 0 0 480 0 0 / 0 2 [PERSON_NA…" at bounding box center [433, 257] width 682 height 253
click at [222, 194] on td "11900" at bounding box center [236, 198] width 29 height 12
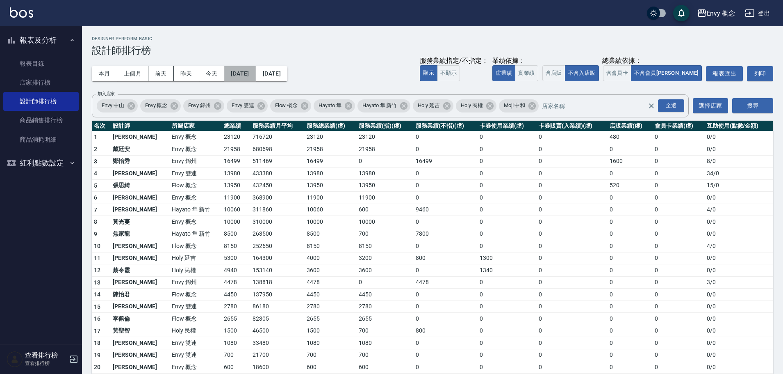
click at [238, 76] on button "[DATE]" at bounding box center [240, 73] width 32 height 15
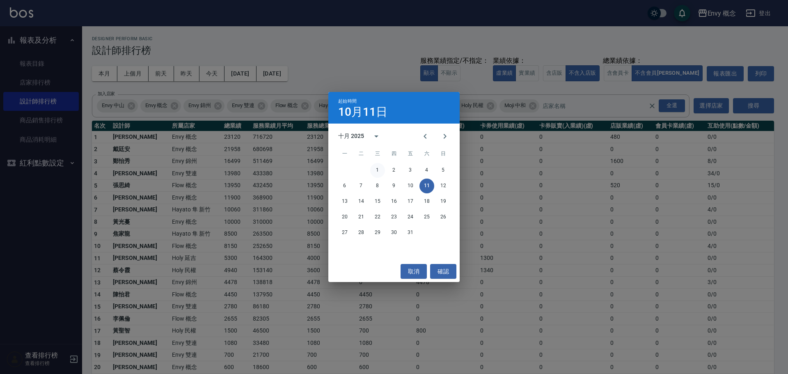
click at [374, 166] on button "1" at bounding box center [377, 170] width 15 height 15
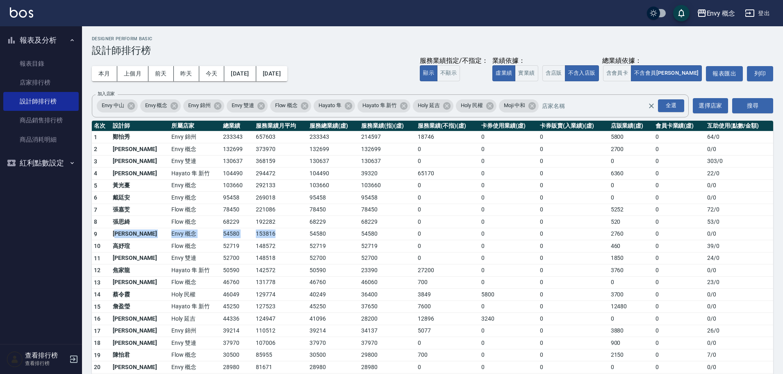
drag, startPoint x: 116, startPoint y: 233, endPoint x: 291, endPoint y: 232, distance: 175.1
click at [286, 232] on tr "9 [PERSON_NAME] Envy 概念 54580 153816 54580 54580 0 0 0 2760 0 0 / 0" at bounding box center [433, 234] width 682 height 12
click at [366, 240] on td "52719" at bounding box center [387, 246] width 57 height 12
click at [208, 75] on button "今天" at bounding box center [211, 73] width 25 height 15
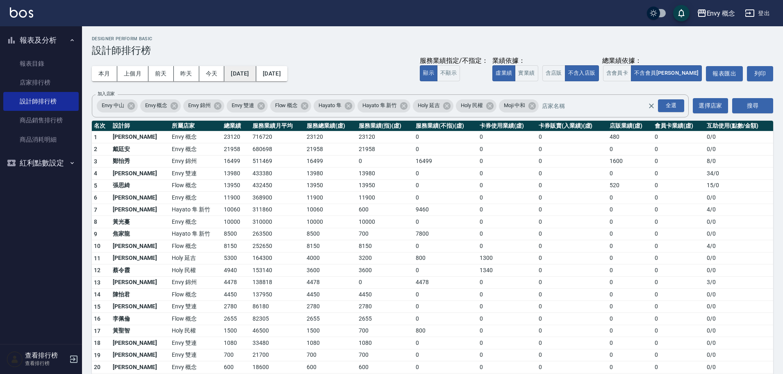
click at [256, 68] on button "[DATE]" at bounding box center [240, 73] width 32 height 15
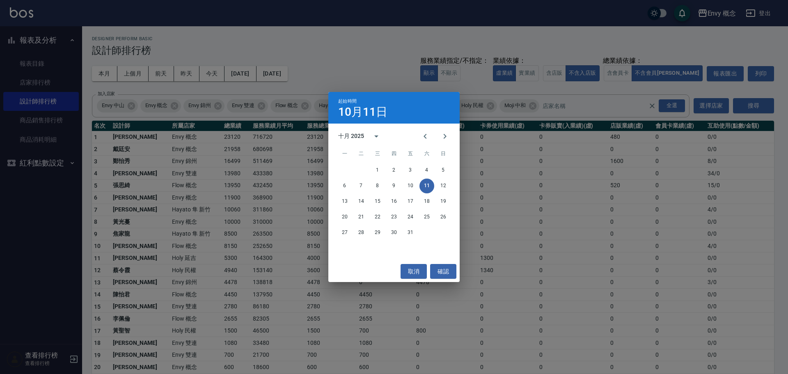
click at [380, 162] on span "三" at bounding box center [377, 154] width 15 height 16
click at [379, 165] on button "1" at bounding box center [377, 170] width 15 height 15
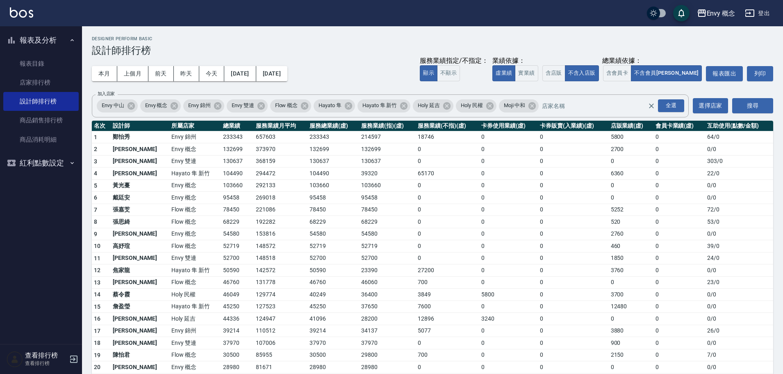
scroll to position [41, 0]
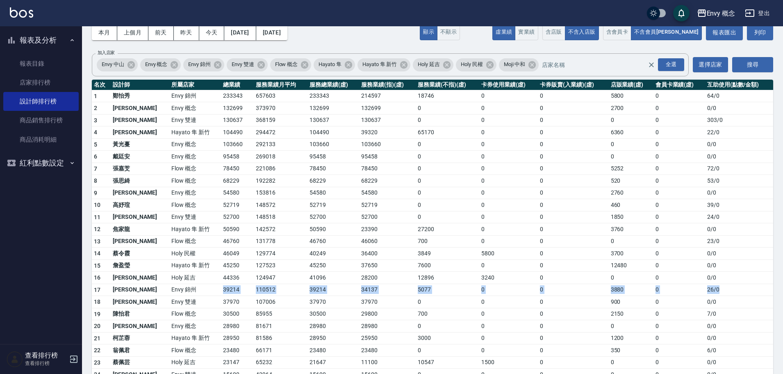
drag, startPoint x: 189, startPoint y: 292, endPoint x: 747, endPoint y: 286, distance: 558.3
click at [747, 286] on tr "17 [PERSON_NAME] [GEOGRAPHIC_DATA] 110512 39214 34137 5077 0 0 3880 0 26 / 0" at bounding box center [433, 289] width 682 height 12
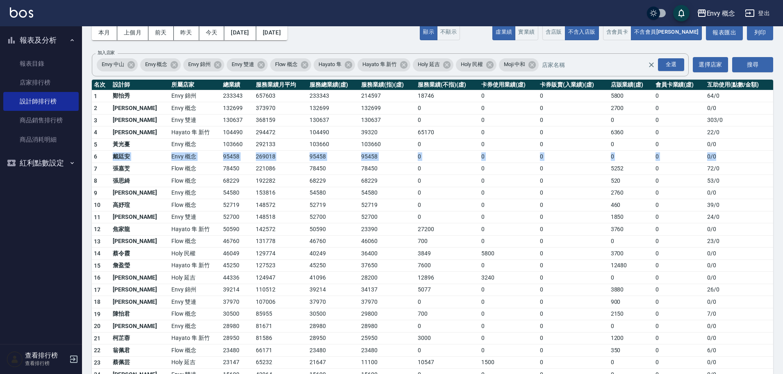
drag, startPoint x: 114, startPoint y: 157, endPoint x: 751, endPoint y: 157, distance: 636.2
click at [751, 157] on tr "6 [PERSON_NAME]Envy 概念 95458 269018 95458 95458 0 0 0 0 0 0 / 0" at bounding box center [433, 157] width 682 height 12
drag, startPoint x: 125, startPoint y: 180, endPoint x: 158, endPoint y: 185, distance: 33.2
click at [158, 185] on tr "8 [PERSON_NAME]Flow 概念 68229 192282 68229 68229 0 0 0 520 0 53 / 0" at bounding box center [433, 181] width 682 height 12
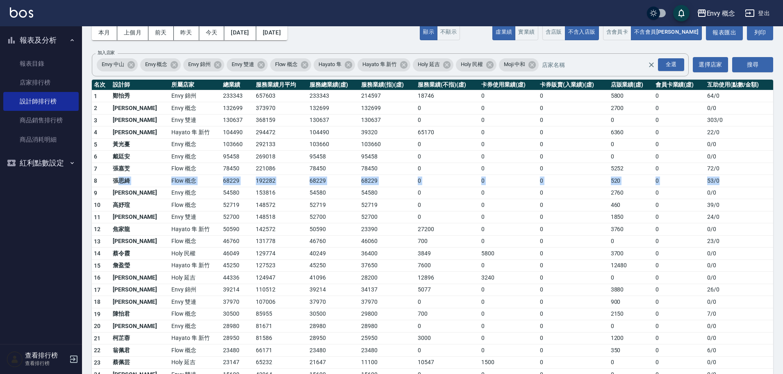
drag, startPoint x: 122, startPoint y: 184, endPoint x: 721, endPoint y: 185, distance: 599.2
click at [721, 185] on tr "8 [PERSON_NAME]Flow 概念 68229 192282 68229 68229 0 0 0 520 0 53 / 0" at bounding box center [433, 181] width 682 height 12
click at [754, 11] on icon "button" at bounding box center [750, 13] width 10 height 10
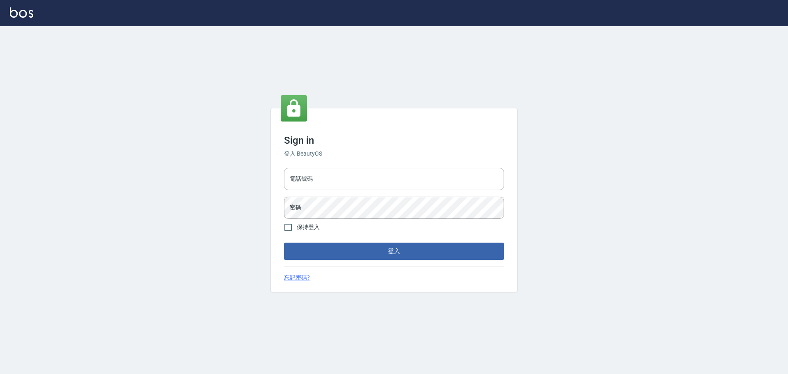
type input "9990001234567"
